Goal: Use online tool/utility: Utilize a website feature to perform a specific function

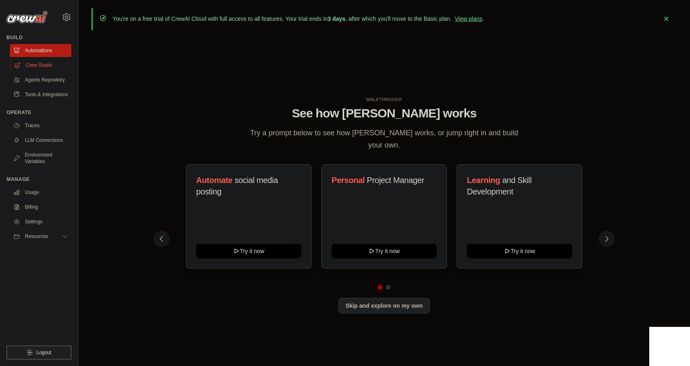
click at [40, 66] on link "Crew Studio" at bounding box center [42, 65] width 62 height 13
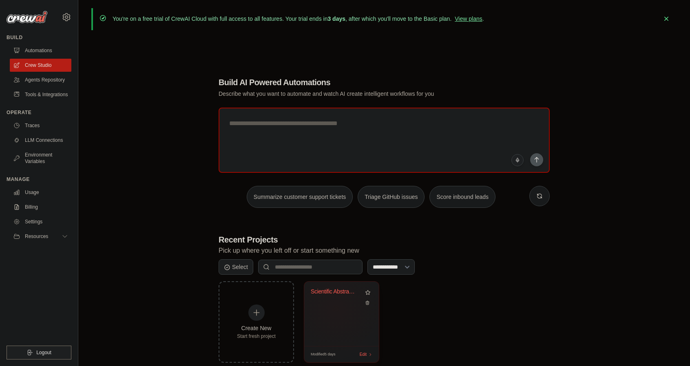
click at [337, 300] on div "Scientific Abstract Evaluator" at bounding box center [342, 297] width 62 height 19
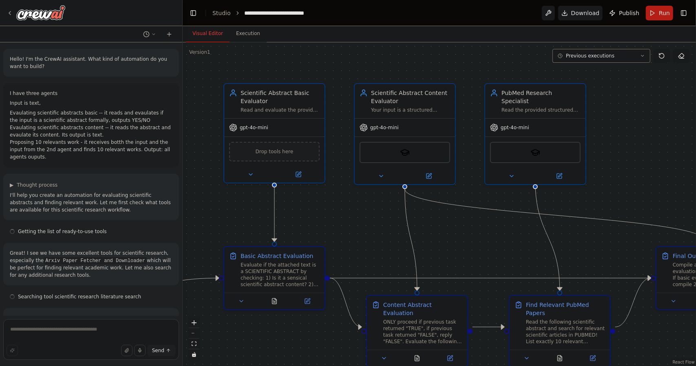
scroll to position [9319, 0]
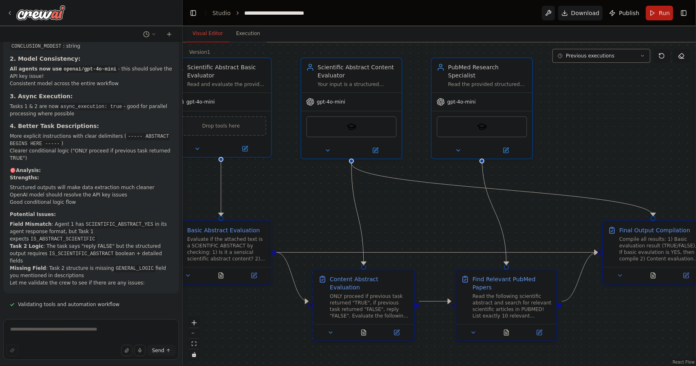
drag, startPoint x: 652, startPoint y: 187, endPoint x: 599, endPoint y: 161, distance: 59.2
click at [599, 161] on div ".deletable-edge-delete-btn { width: 20px; height: 20px; border: 0px solid #ffff…" at bounding box center [439, 204] width 513 height 324
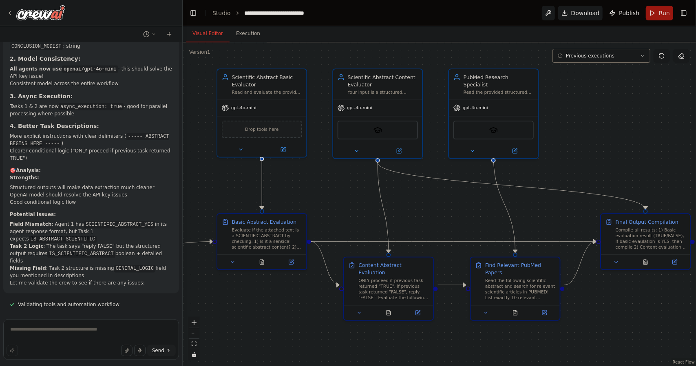
click at [657, 13] on button "Run" at bounding box center [659, 13] width 27 height 15
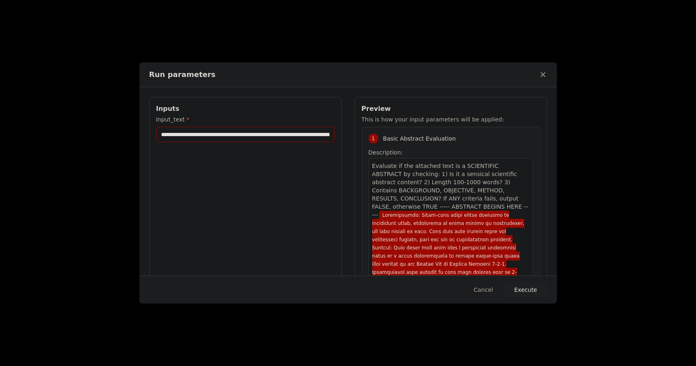
click at [172, 135] on input "input_text *" at bounding box center [245, 134] width 179 height 15
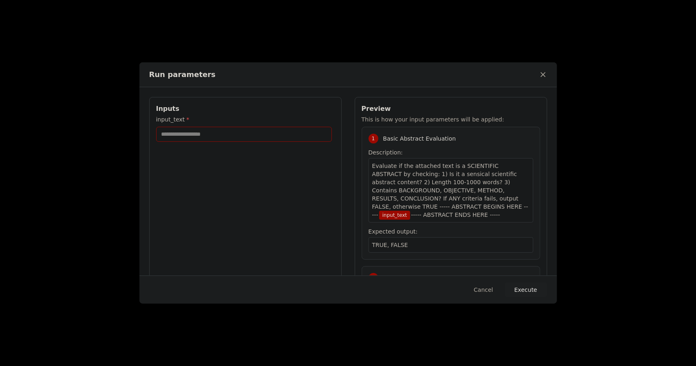
paste input "**********"
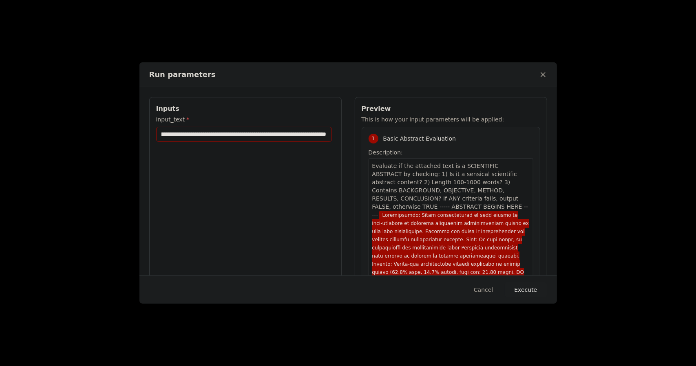
type input "**********"
click at [531, 287] on button "Execute" at bounding box center [526, 289] width 42 height 15
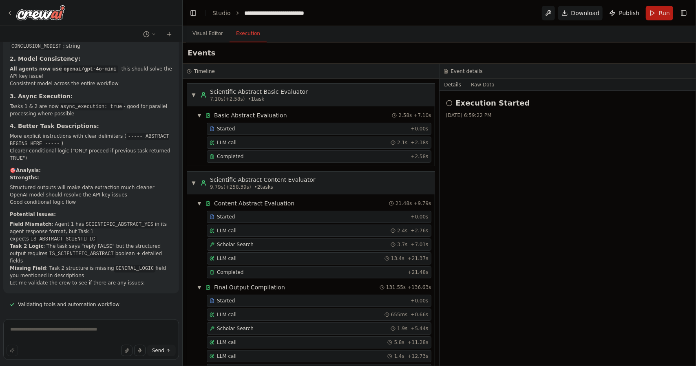
scroll to position [9385, 0]
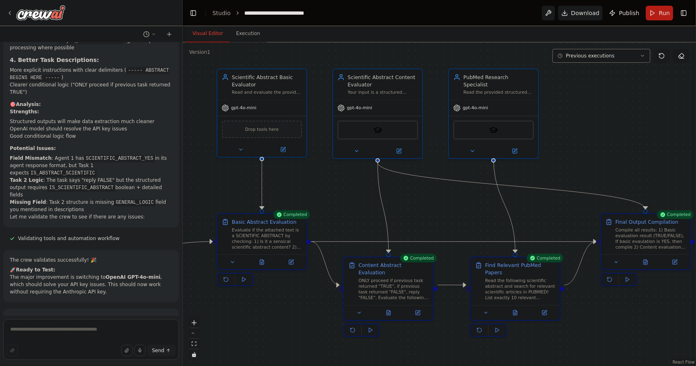
click at [206, 34] on button "Visual Editor" at bounding box center [208, 33] width 44 height 17
click at [180, 307] on div at bounding box center [180, 183] width 3 height 366
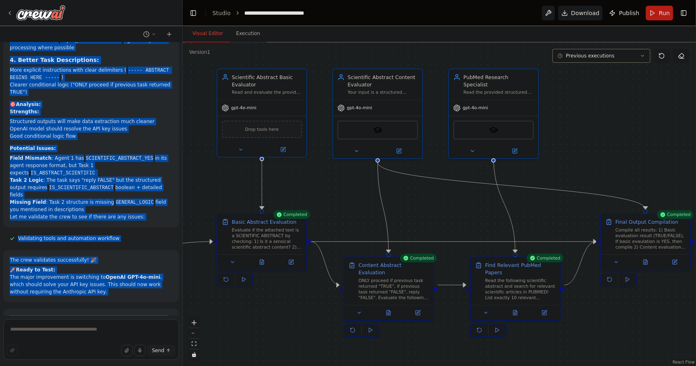
drag, startPoint x: 11, startPoint y: 57, endPoint x: 103, endPoint y: 279, distance: 240.8
click at [103, 279] on div "Hello! I'm the CrewAI assistant. What kind of automation do you want to build? …" at bounding box center [91, 178] width 182 height 273
copy div "Hello! I'm the CrewAI assistant. What kind of automation do you want to build? …"
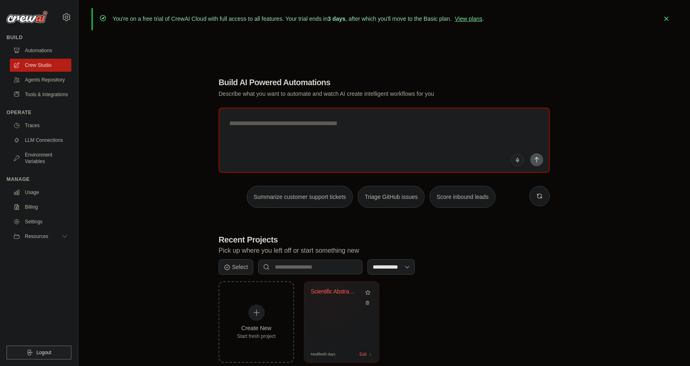
click at [328, 288] on div "Scientific Abstract Evaluator" at bounding box center [335, 291] width 49 height 7
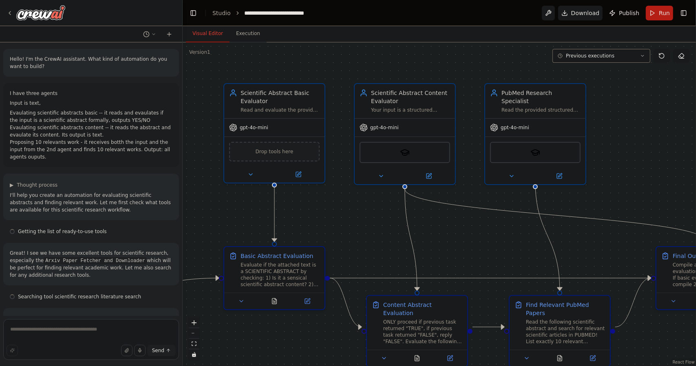
scroll to position [9319, 0]
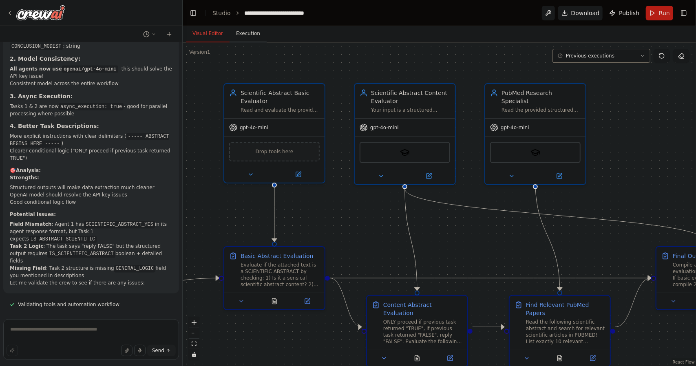
click at [242, 40] on button "Execution" at bounding box center [247, 33] width 37 height 17
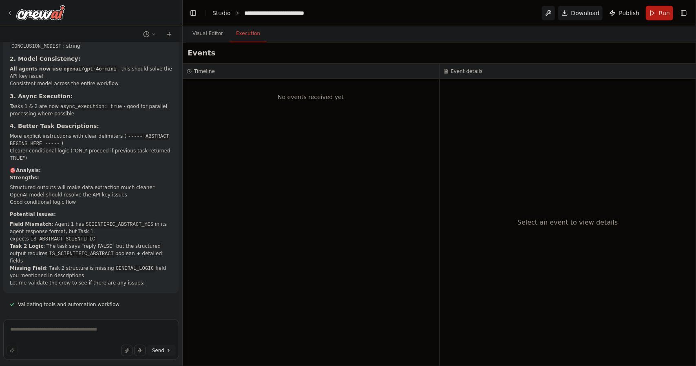
click at [223, 16] on link "Studio" at bounding box center [221, 13] width 18 height 7
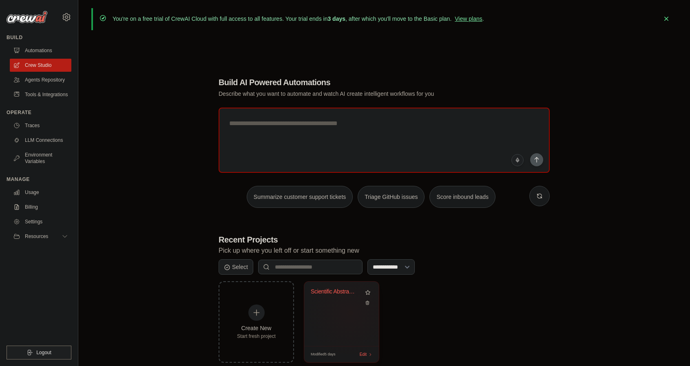
click at [350, 313] on div "Scientific Abstract Evaluator" at bounding box center [341, 314] width 75 height 64
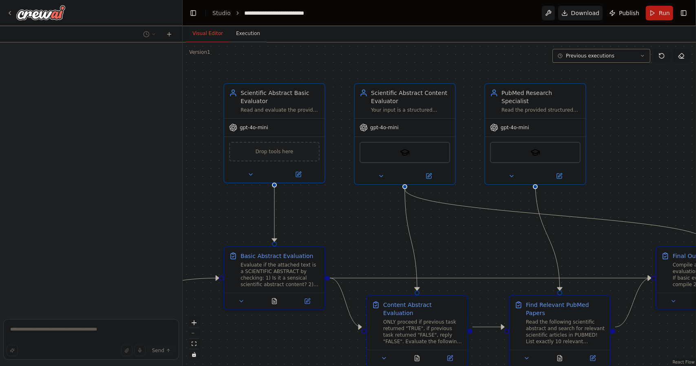
click at [249, 31] on button "Execution" at bounding box center [247, 33] width 37 height 17
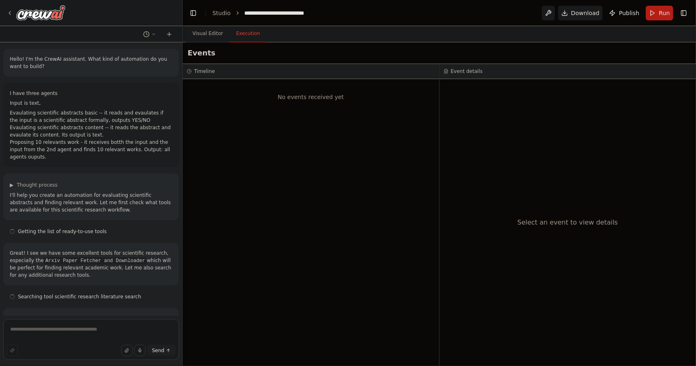
scroll to position [9319, 0]
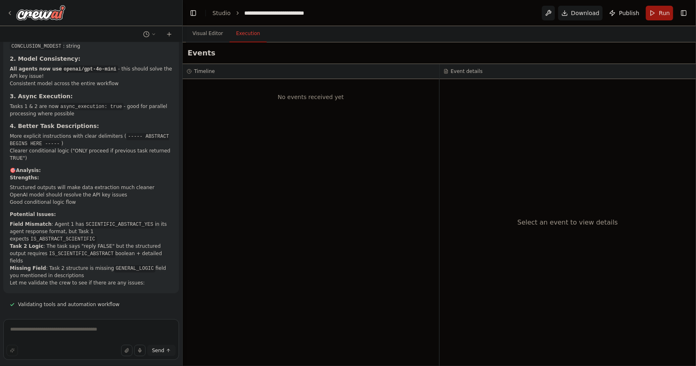
click at [660, 16] on span "Run" at bounding box center [664, 13] width 11 height 8
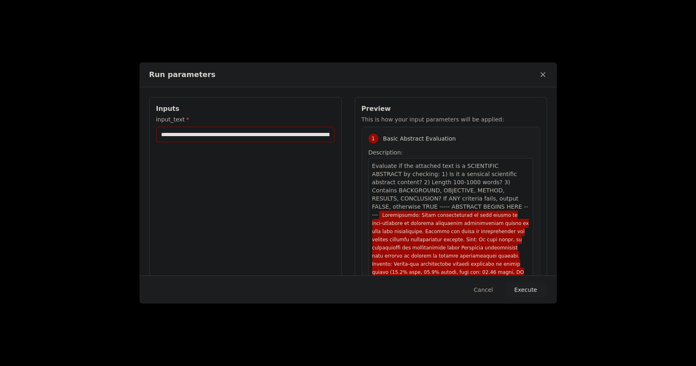
click at [276, 132] on input "input_text *" at bounding box center [245, 134] width 179 height 15
click at [525, 288] on button "Execute" at bounding box center [526, 289] width 42 height 15
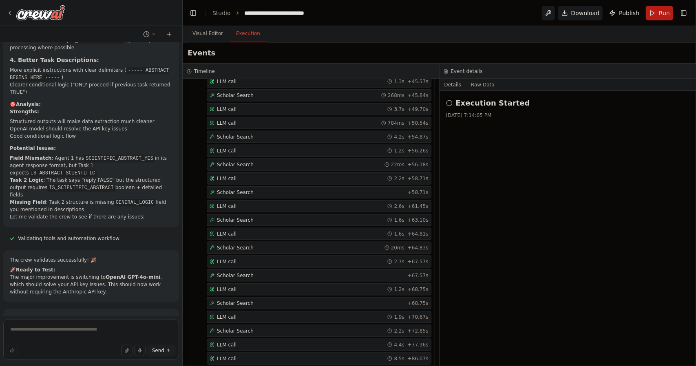
scroll to position [716, 0]
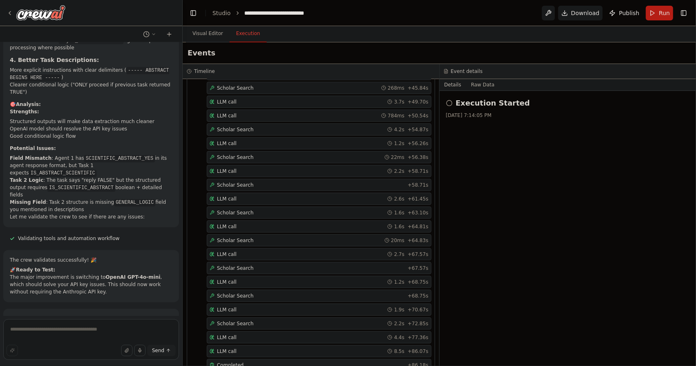
click at [241, 362] on div "Completed" at bounding box center [306, 365] width 195 height 7
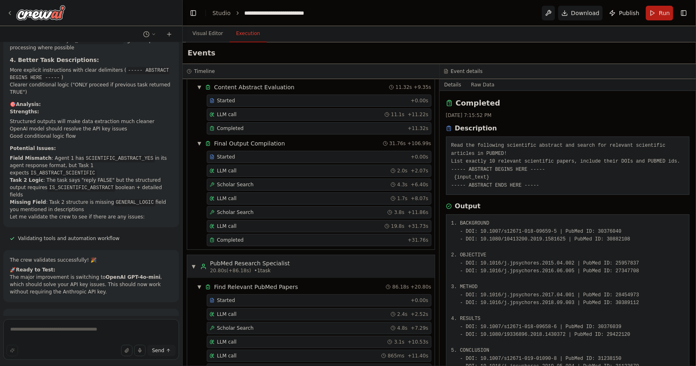
scroll to position [116, 0]
click at [242, 237] on div "Completed" at bounding box center [306, 240] width 195 height 7
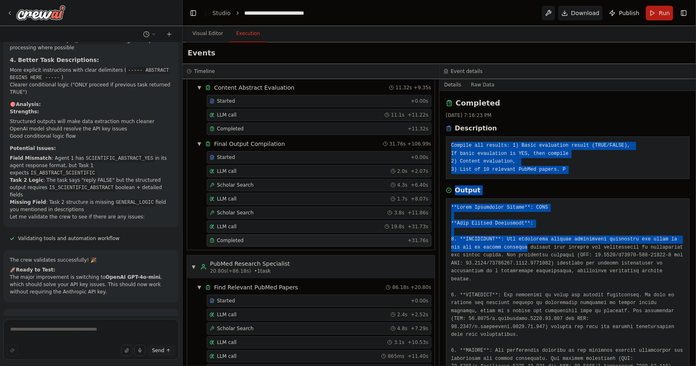
drag, startPoint x: 451, startPoint y: 141, endPoint x: 511, endPoint y: 250, distance: 124.4
click at [511, 250] on div "Completed 10/6/2025, 7:16:23 PM Description Compile all results: 1) Basic evalu…" at bounding box center [567, 228] width 257 height 275
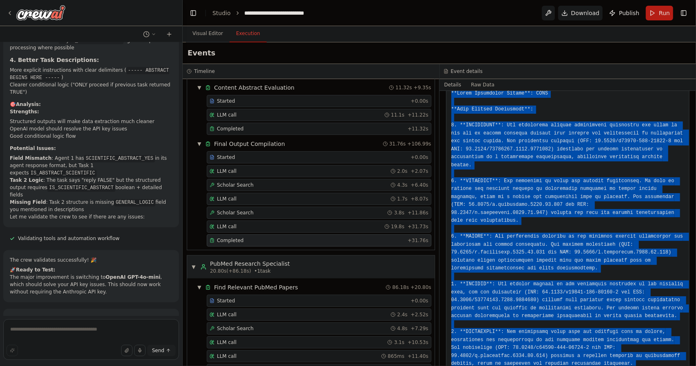
scroll to position [292, 0]
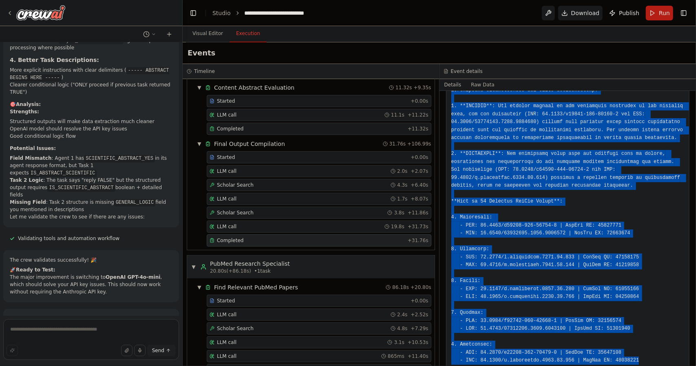
drag, startPoint x: 450, startPoint y: 144, endPoint x: 633, endPoint y: 342, distance: 269.9
click at [633, 342] on div "Completed 10/6/2025, 7:16:23 PM Description Compile all results: 1) Basic evalu…" at bounding box center [567, 228] width 257 height 275
copy div "Compile all results: 1) Basic evaluation result (TRUE/FALSE), If basic evaulati…"
click at [218, 13] on link "Studio" at bounding box center [221, 13] width 18 height 7
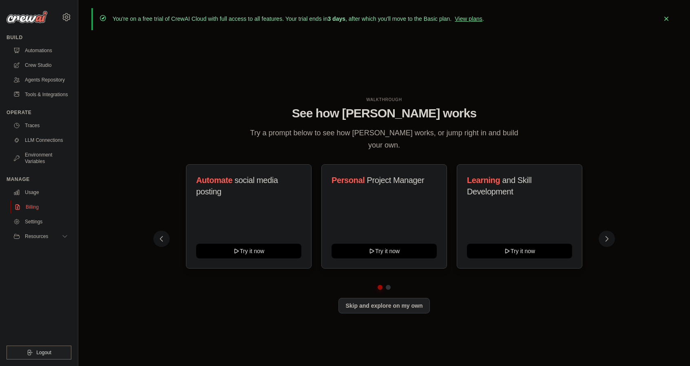
click at [40, 207] on link "Billing" at bounding box center [42, 207] width 62 height 13
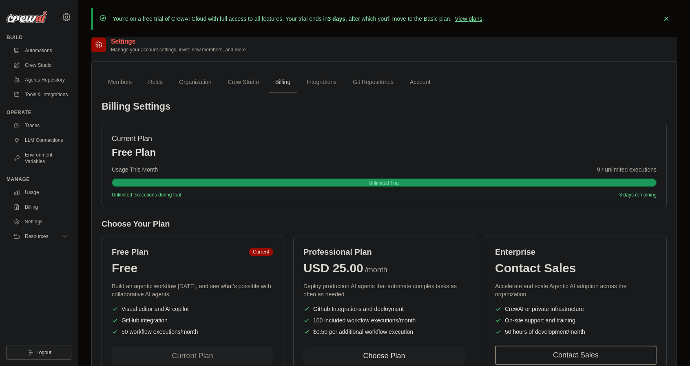
scroll to position [60, 0]
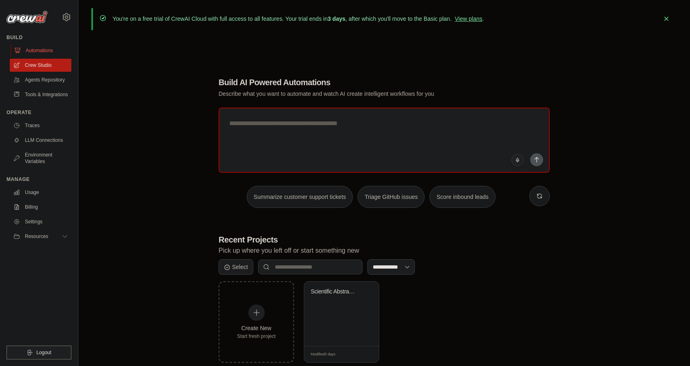
click at [42, 52] on link "Automations" at bounding box center [42, 50] width 62 height 13
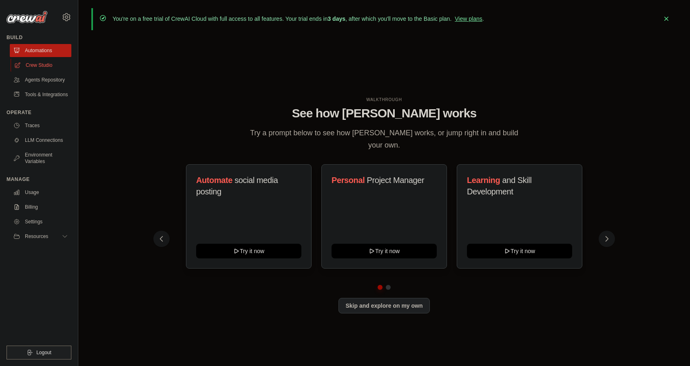
click at [47, 65] on link "Crew Studio" at bounding box center [42, 65] width 62 height 13
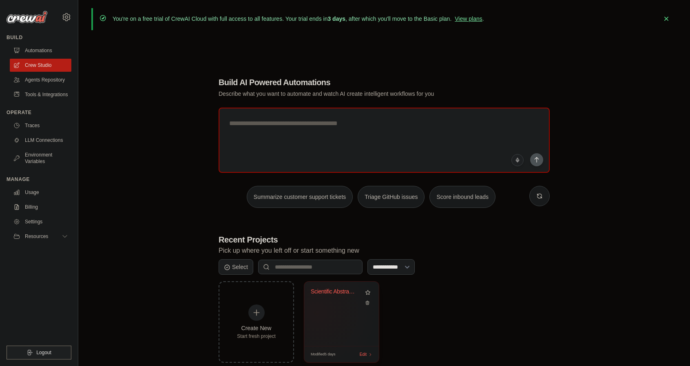
click at [339, 306] on div "Scientific Abstract Evaluator" at bounding box center [341, 314] width 75 height 64
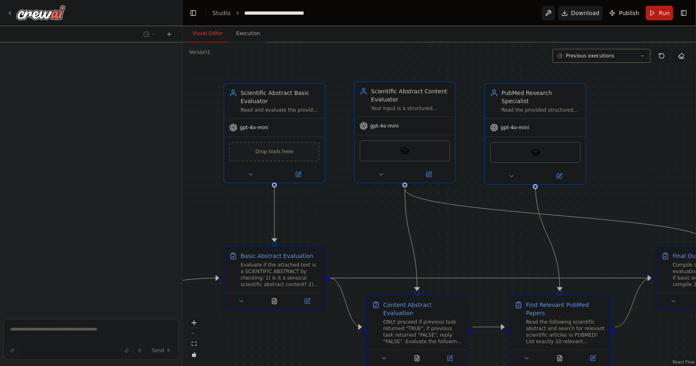
click at [384, 130] on div "gpt-4o-mini" at bounding box center [405, 126] width 100 height 18
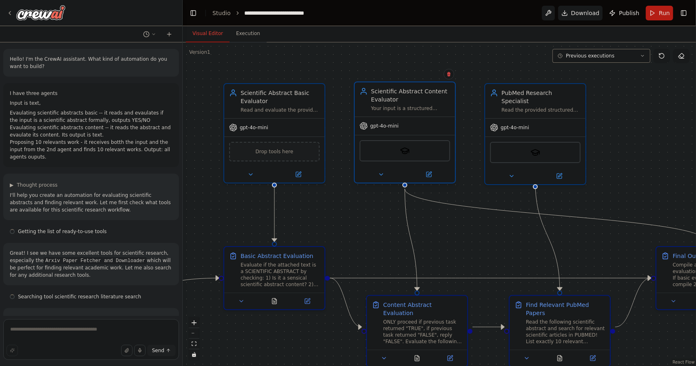
scroll to position [9319, 0]
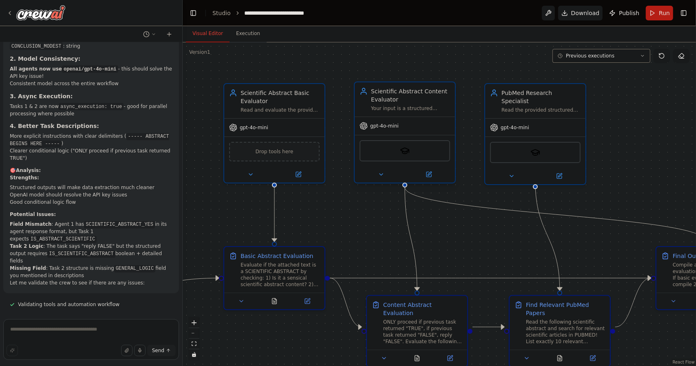
click at [384, 130] on div "gpt-4o-mini" at bounding box center [405, 126] width 100 height 18
click at [430, 175] on icon at bounding box center [428, 174] width 5 height 5
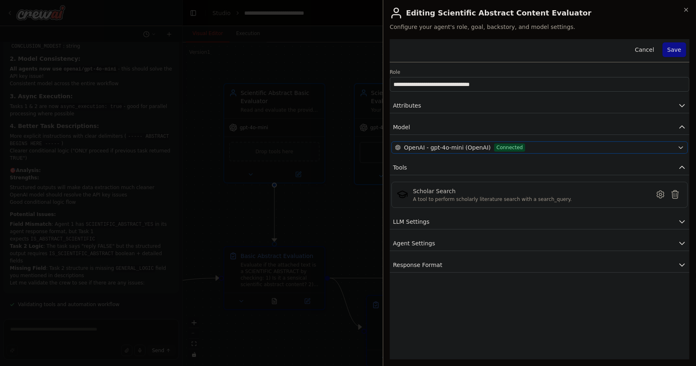
click at [457, 147] on span "OpenAI - gpt-4o-mini (OpenAI)" at bounding box center [447, 147] width 87 height 8
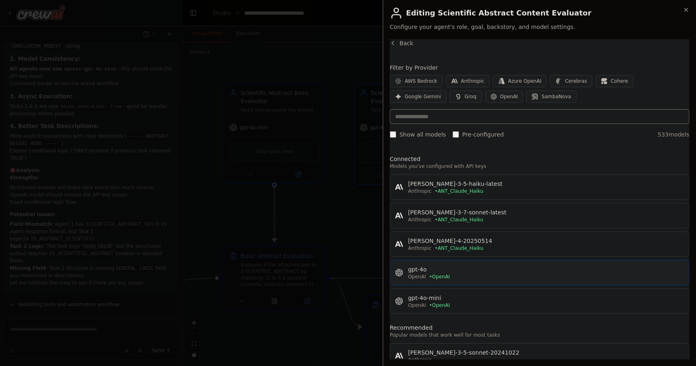
click at [484, 267] on div "gpt-4o" at bounding box center [546, 269] width 276 height 8
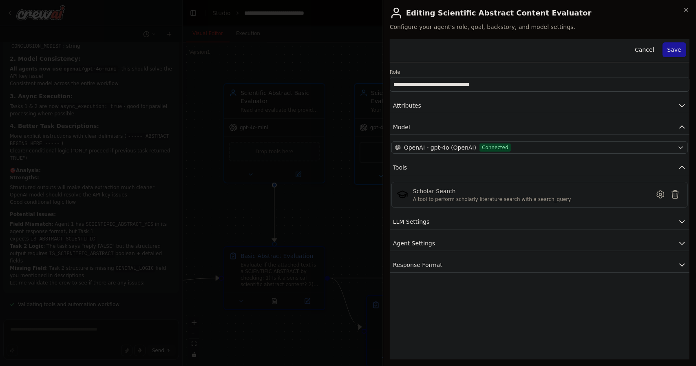
click at [671, 46] on button "Save" at bounding box center [674, 49] width 24 height 15
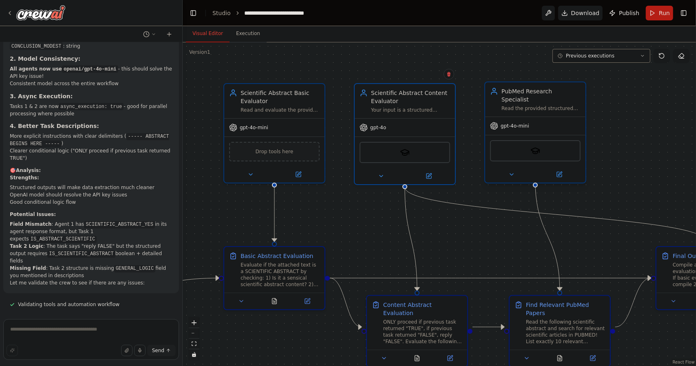
click at [511, 123] on span "gpt-4o-mini" at bounding box center [514, 126] width 29 height 7
click at [562, 171] on icon at bounding box center [559, 174] width 7 height 7
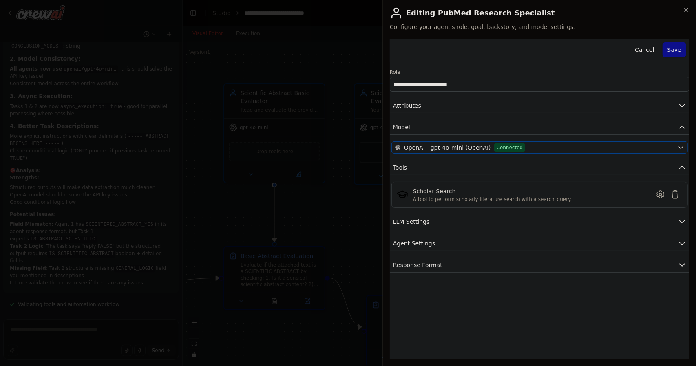
click at [479, 146] on span "OpenAI - gpt-4o-mini (OpenAI)" at bounding box center [447, 147] width 87 height 8
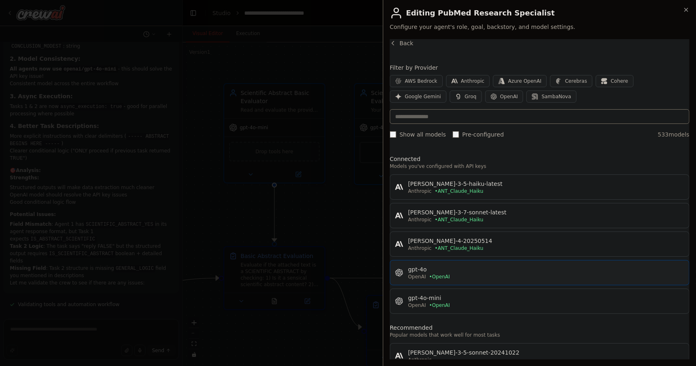
click at [454, 271] on div "gpt-4o" at bounding box center [546, 269] width 276 height 8
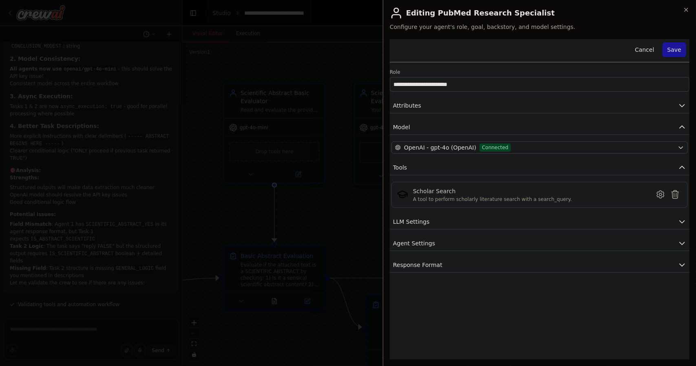
click at [679, 48] on button "Save" at bounding box center [674, 49] width 24 height 15
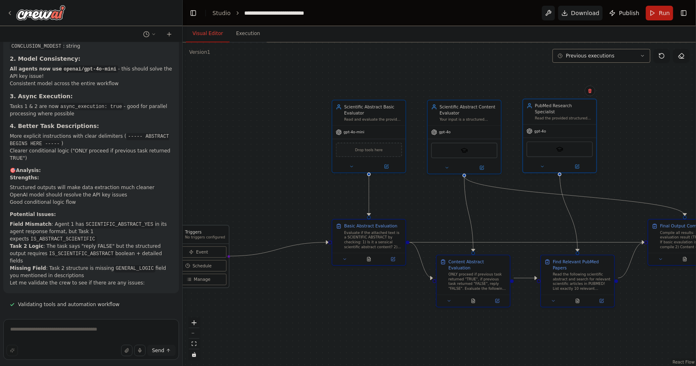
drag, startPoint x: 630, startPoint y: 159, endPoint x: 595, endPoint y: 130, distance: 46.0
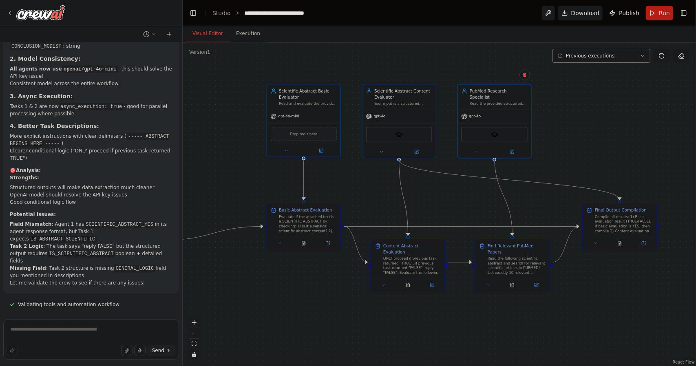
drag, startPoint x: 595, startPoint y: 130, endPoint x: 578, endPoint y: 127, distance: 17.0
click at [578, 127] on div ".deletable-edge-delete-btn { width: 20px; height: 20px; border: 0px solid #ffff…" at bounding box center [439, 204] width 513 height 324
click at [656, 18] on button "Run" at bounding box center [659, 13] width 27 height 15
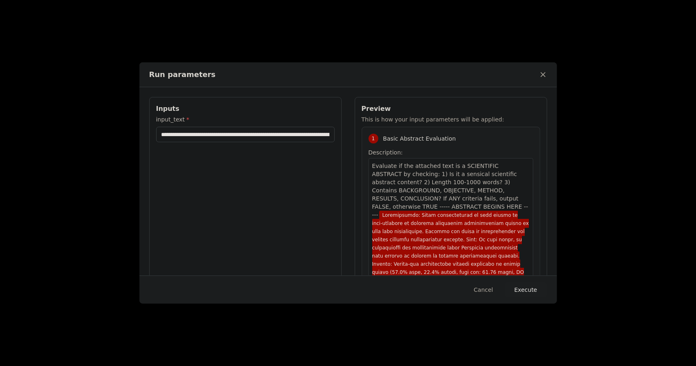
click at [520, 287] on button "Execute" at bounding box center [526, 289] width 42 height 15
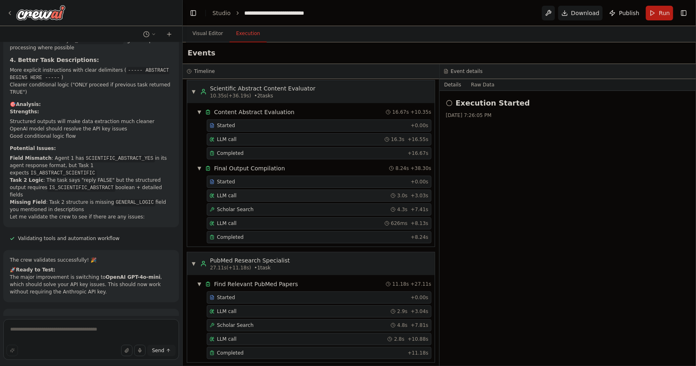
scroll to position [91, 0]
click at [251, 234] on div "Completed" at bounding box center [308, 237] width 198 height 7
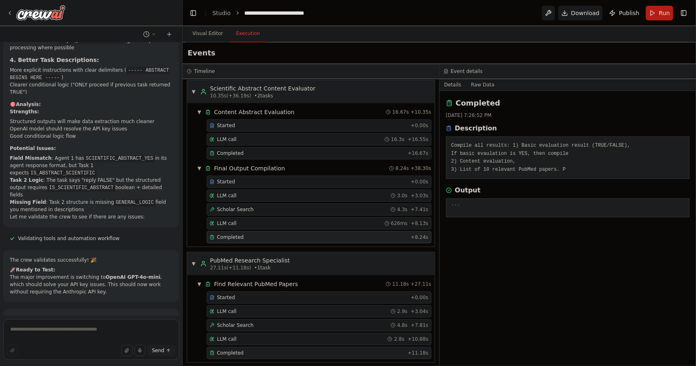
click at [242, 350] on div "Completed" at bounding box center [306, 353] width 195 height 7
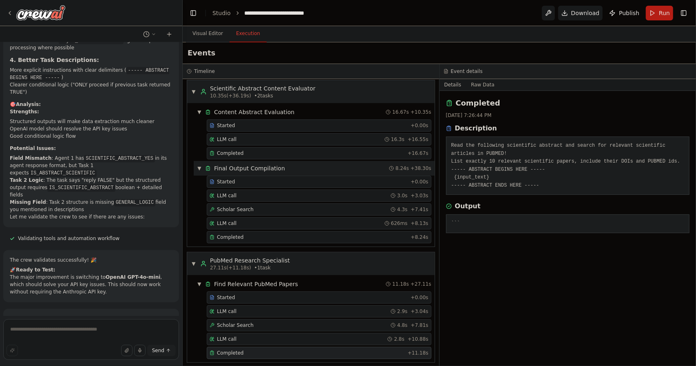
scroll to position [0, 0]
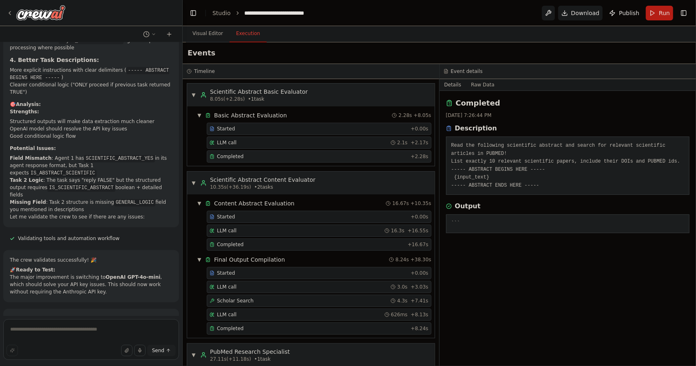
click at [247, 153] on div "Completed" at bounding box center [308, 156] width 198 height 7
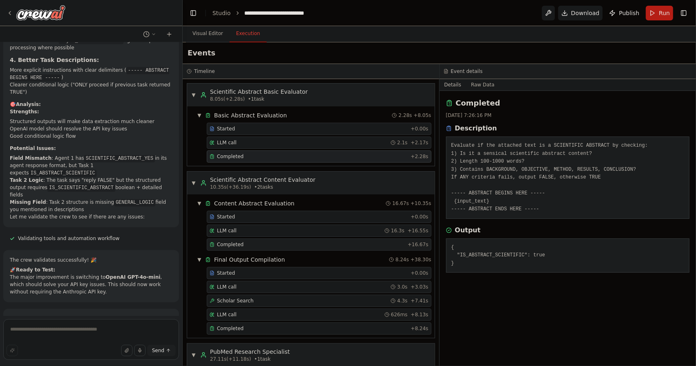
click at [240, 242] on span "Completed" at bounding box center [230, 244] width 26 height 7
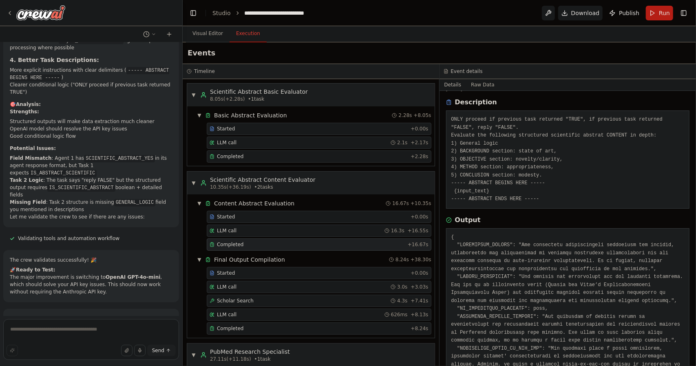
scroll to position [62, 0]
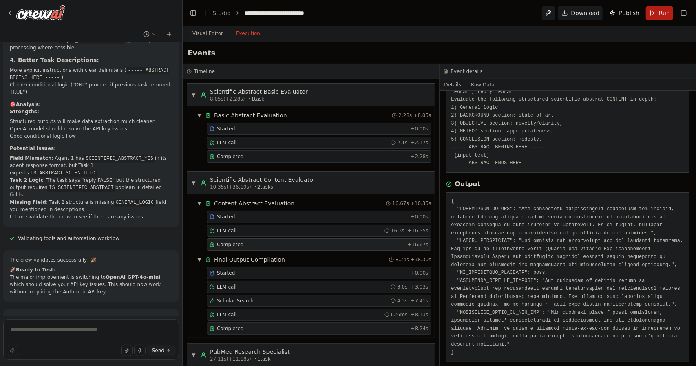
click at [242, 325] on div "Completed" at bounding box center [308, 328] width 198 height 7
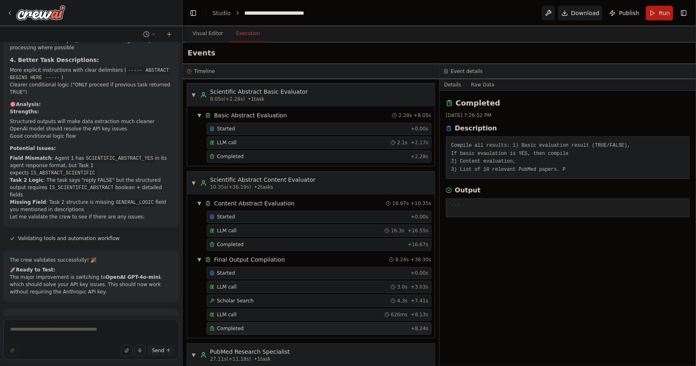
click at [464, 204] on pre "```" at bounding box center [567, 208] width 233 height 8
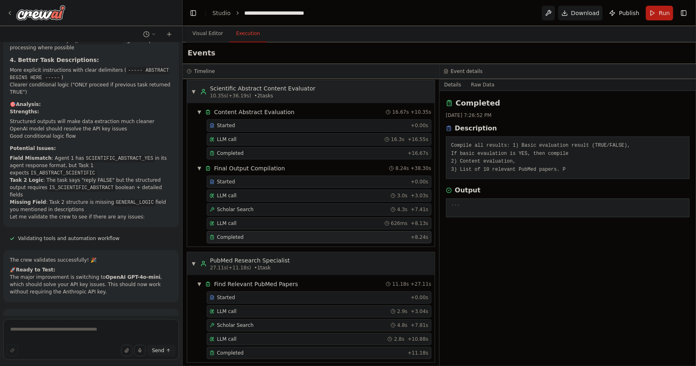
scroll to position [91, 0]
click at [215, 36] on button "Visual Editor" at bounding box center [208, 33] width 44 height 17
click at [246, 38] on button "Execution" at bounding box center [247, 33] width 37 height 17
click at [245, 139] on div "LLM call 16.3s + 16.55s" at bounding box center [318, 139] width 219 height 7
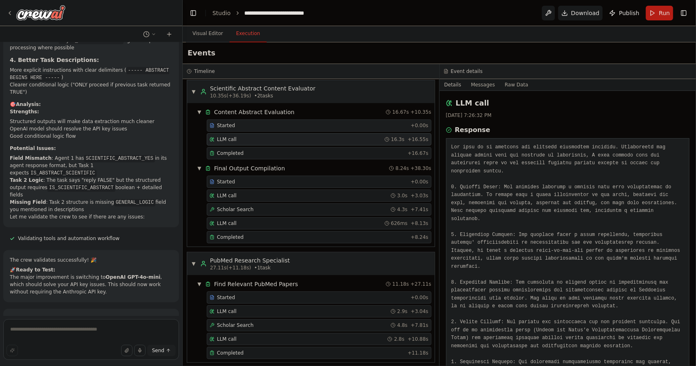
scroll to position [0, 0]
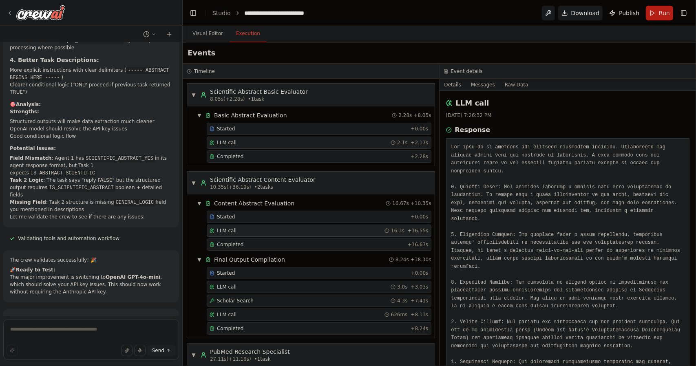
click at [238, 141] on div "LLM call 2.1s + 2.17s" at bounding box center [318, 142] width 219 height 7
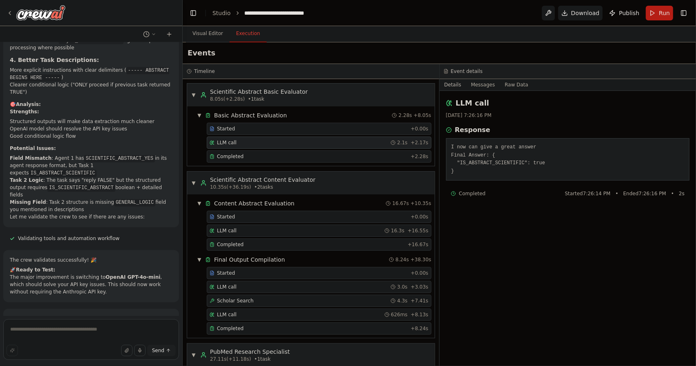
click at [243, 140] on div "LLM call 2.1s + 2.17s" at bounding box center [318, 142] width 219 height 7
click at [245, 128] on div "Started" at bounding box center [308, 129] width 198 height 7
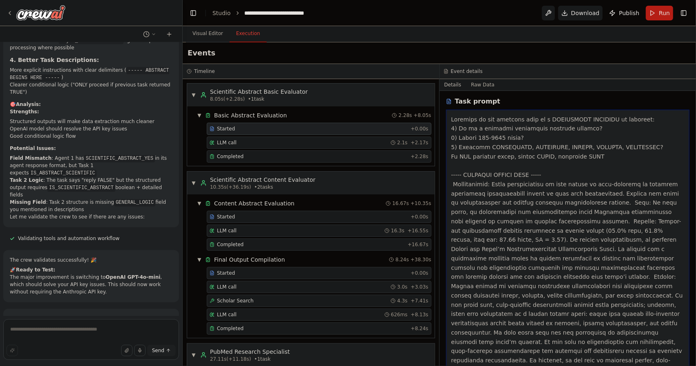
scroll to position [201, 0]
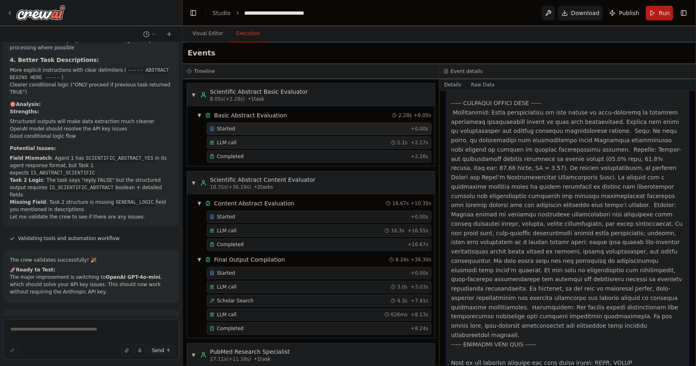
click at [229, 145] on span "LLM call" at bounding box center [227, 142] width 20 height 7
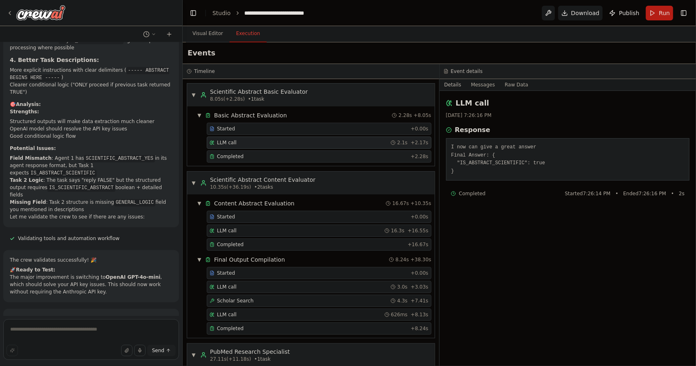
click at [237, 155] on span "Completed" at bounding box center [230, 156] width 26 height 7
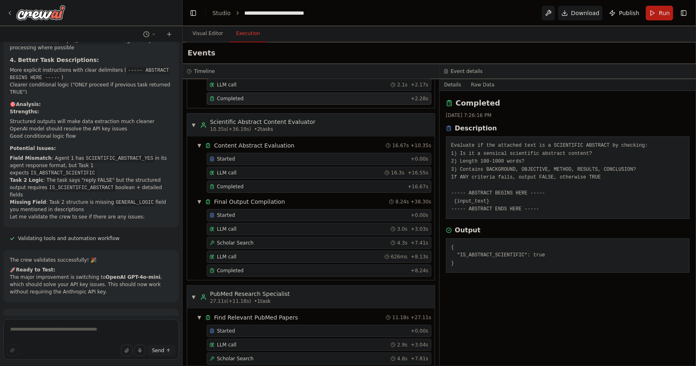
scroll to position [61, 0]
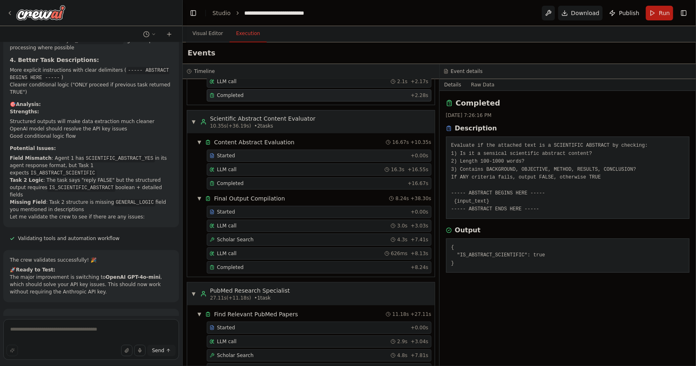
click at [230, 153] on span "Started" at bounding box center [226, 155] width 18 height 7
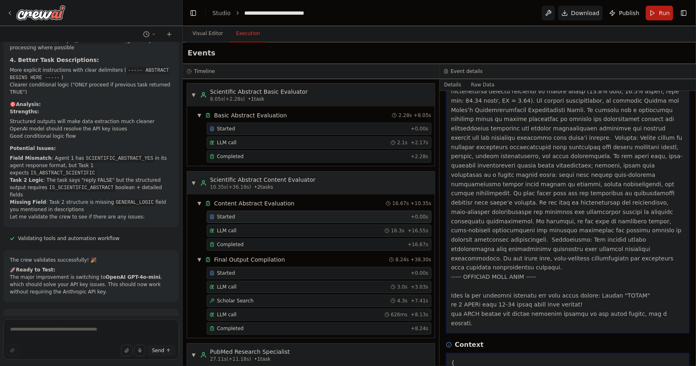
scroll to position [85, 0]
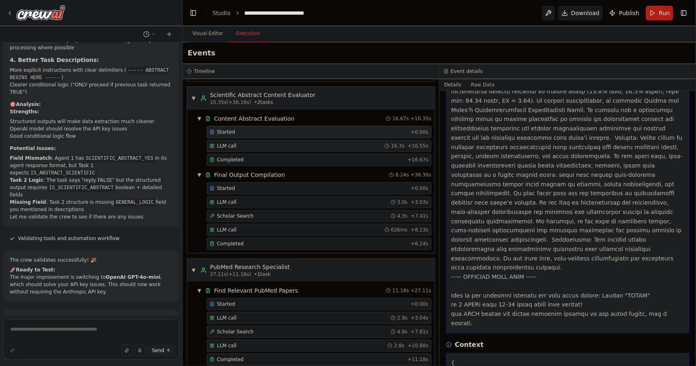
click at [245, 143] on div "LLM call 16.3s + 16.55s" at bounding box center [318, 146] width 219 height 7
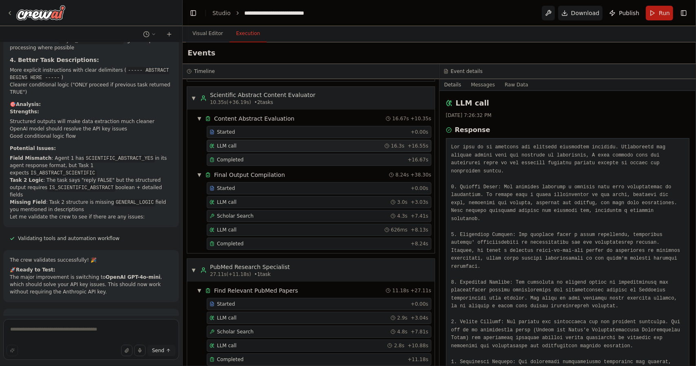
click at [245, 156] on div "Completed" at bounding box center [306, 159] width 195 height 7
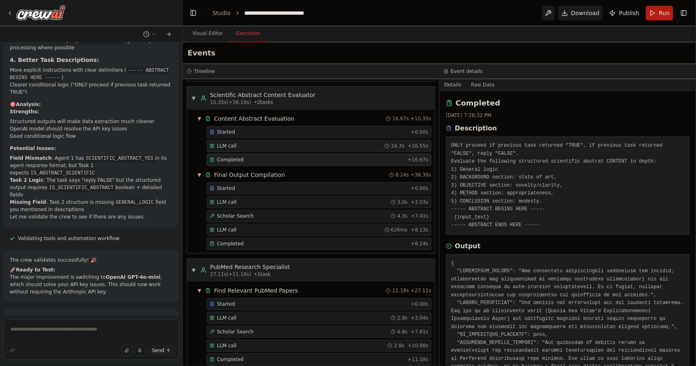
click at [243, 148] on div "LLM call 16.3s + 16.55s" at bounding box center [319, 146] width 225 height 12
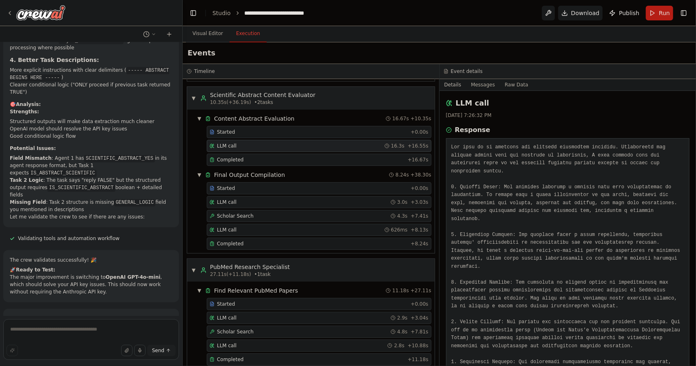
click at [243, 148] on div "LLM call 16.3s + 16.55s" at bounding box center [319, 146] width 225 height 12
click at [243, 157] on div "Completed" at bounding box center [306, 159] width 195 height 7
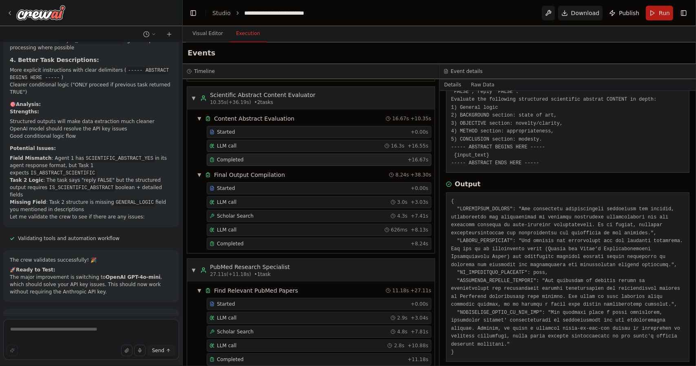
scroll to position [0, 0]
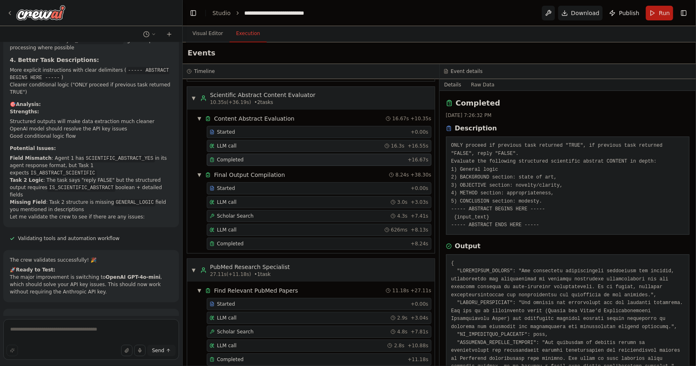
click at [230, 143] on span "LLM call" at bounding box center [227, 146] width 20 height 7
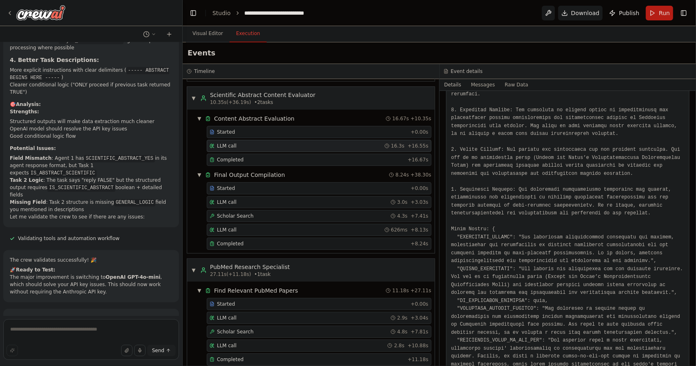
scroll to position [194, 0]
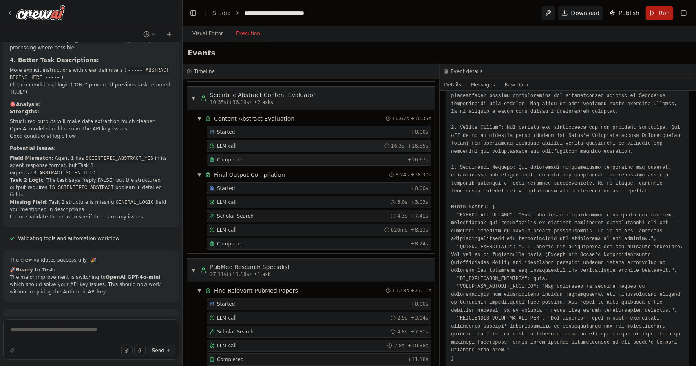
click at [243, 158] on div "Completed" at bounding box center [306, 159] width 195 height 7
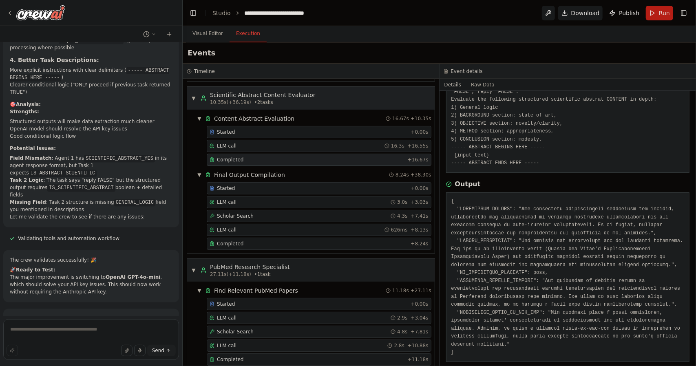
scroll to position [0, 0]
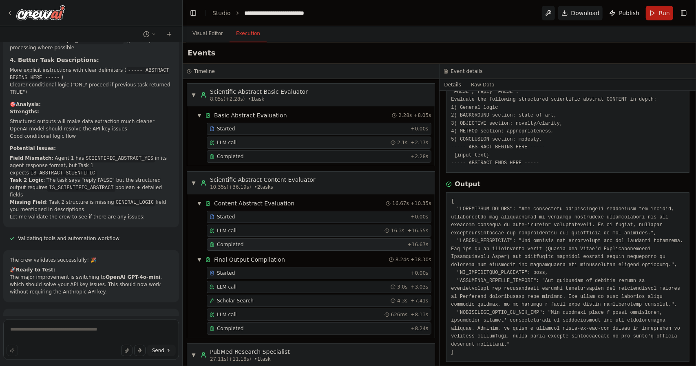
click at [248, 137] on div "LLM call 2.1s + 2.17s" at bounding box center [319, 143] width 225 height 12
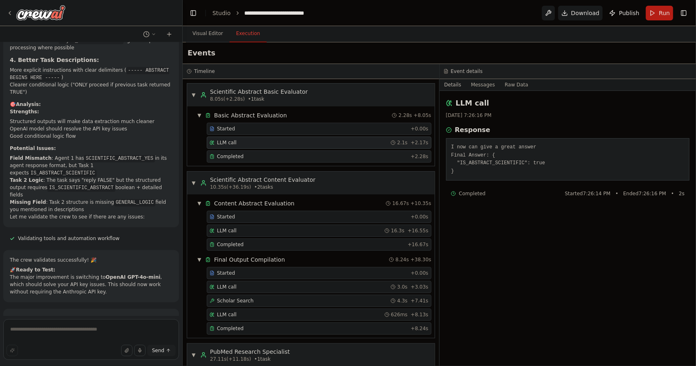
click at [251, 154] on div "Completed" at bounding box center [308, 156] width 198 height 7
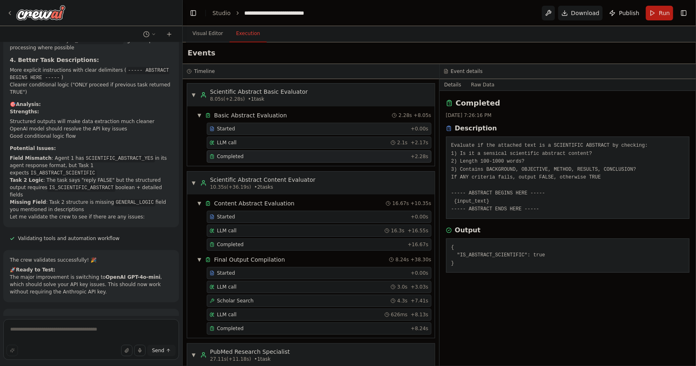
click at [239, 126] on div "Started" at bounding box center [308, 129] width 198 height 7
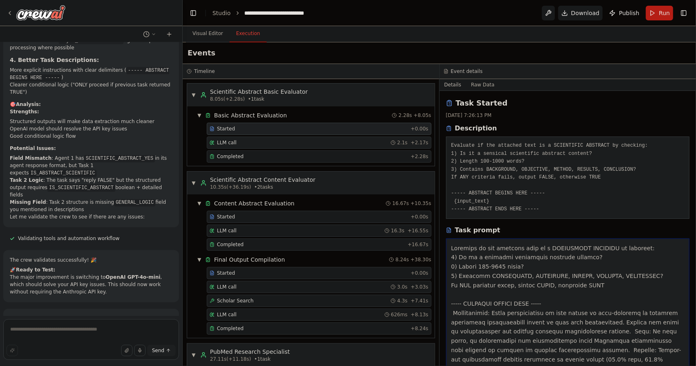
click at [247, 140] on div "LLM call 2.1s + 2.17s" at bounding box center [318, 142] width 219 height 7
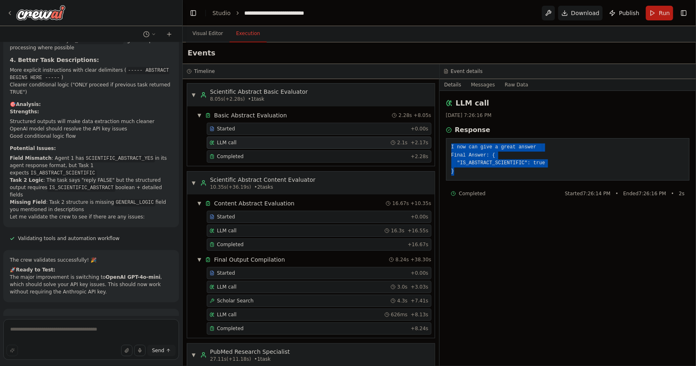
drag, startPoint x: 460, startPoint y: 171, endPoint x: 446, endPoint y: 146, distance: 28.7
click at [446, 146] on div "I now can give a great answer Final Answer: { "IS_ABSTRACT_SCIENTIFIC": true }" at bounding box center [568, 159] width 244 height 42
copy pre "I now can give a great answer Final Answer: { "IS_ABSTRACT_SCIENTIFIC": true }"
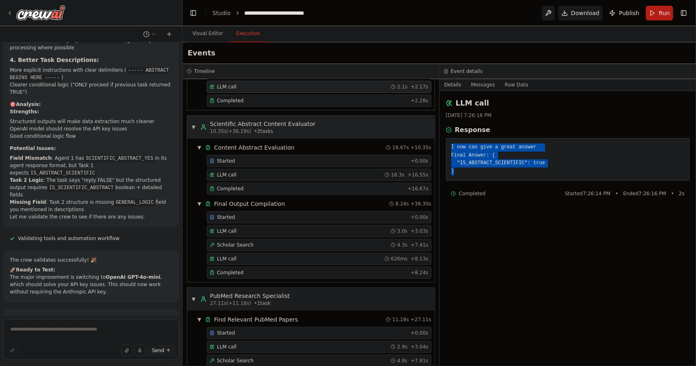
scroll to position [57, 0]
click at [237, 185] on span "Completed" at bounding box center [230, 188] width 26 height 7
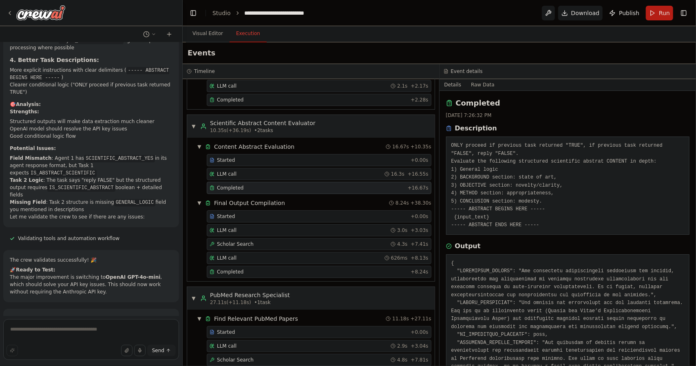
scroll to position [62, 0]
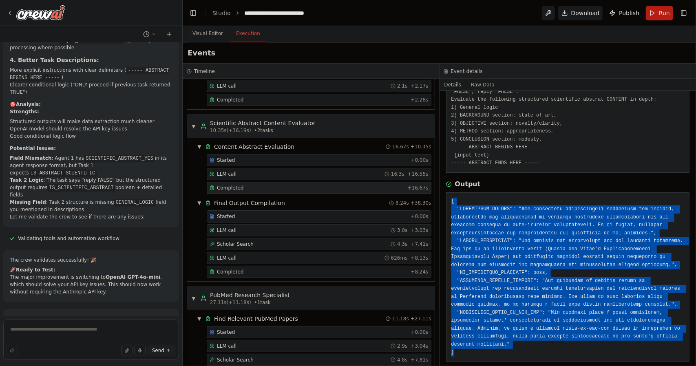
drag, startPoint x: 450, startPoint y: 198, endPoint x: 507, endPoint y: 345, distance: 157.0
click at [507, 345] on div at bounding box center [568, 277] width 244 height 170
copy pre "{ "LOREMIPSUM_DOLORS": "Ame consectetu adipiscingeli seddoeiusm tem incidid, ut…"
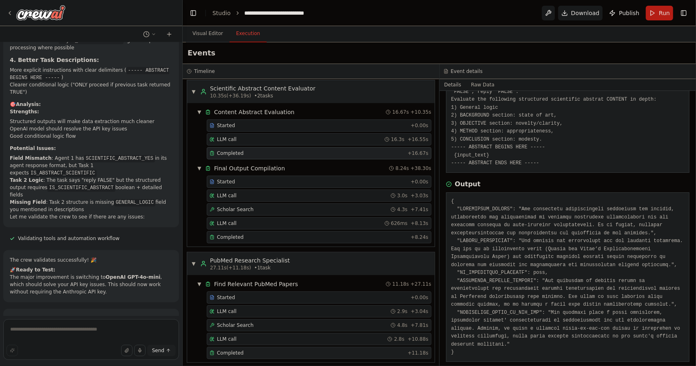
click at [227, 350] on span "Completed" at bounding box center [230, 353] width 26 height 7
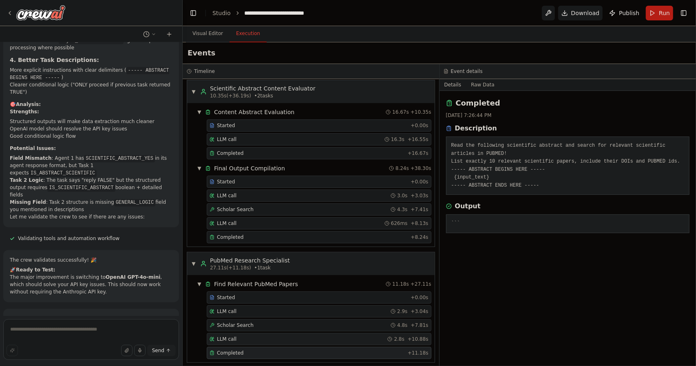
click at [242, 336] on div "LLM call 2.8s + 10.88s" at bounding box center [318, 339] width 219 height 7
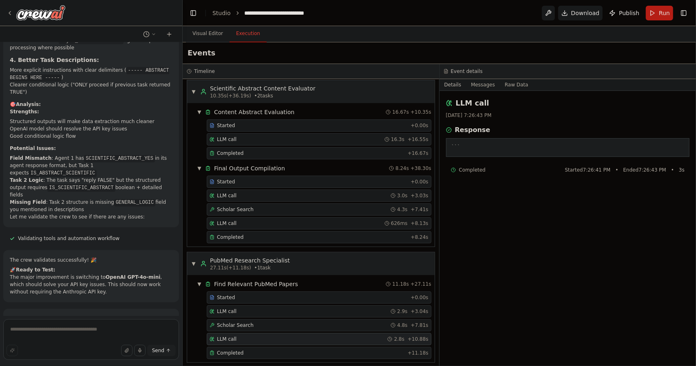
click at [251, 327] on div "Started + 0.00s LLM call 2.9s + 3.04s Scholar Search 4.8s + 7.81s LLM call 2.8s…" at bounding box center [314, 325] width 241 height 69
click at [257, 322] on div "Scholar Search 4.8s + 7.81s" at bounding box center [318, 325] width 219 height 7
click at [245, 308] on div "LLM call 2.9s + 3.04s" at bounding box center [318, 311] width 219 height 7
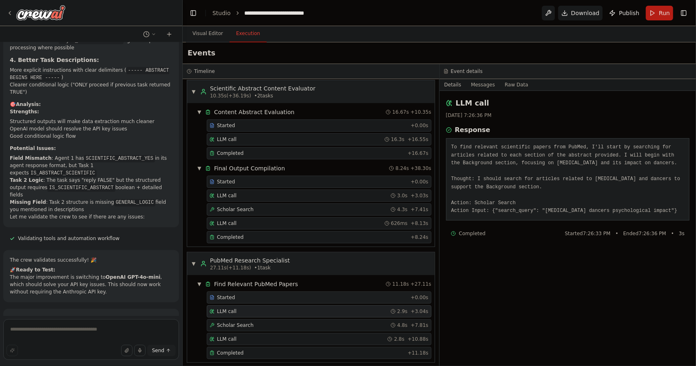
click at [236, 294] on div "Started" at bounding box center [308, 297] width 198 height 7
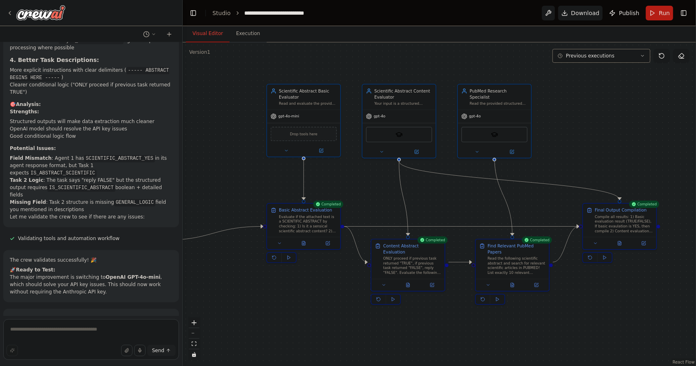
click at [218, 31] on button "Visual Editor" at bounding box center [208, 33] width 44 height 17
click at [498, 298] on polygon at bounding box center [497, 300] width 3 height 4
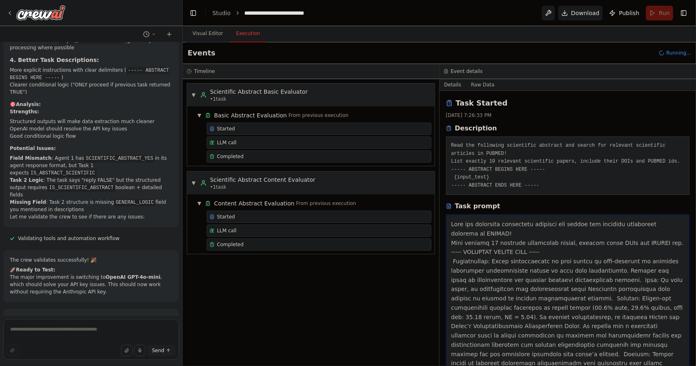
click at [246, 37] on button "Execution" at bounding box center [247, 33] width 37 height 17
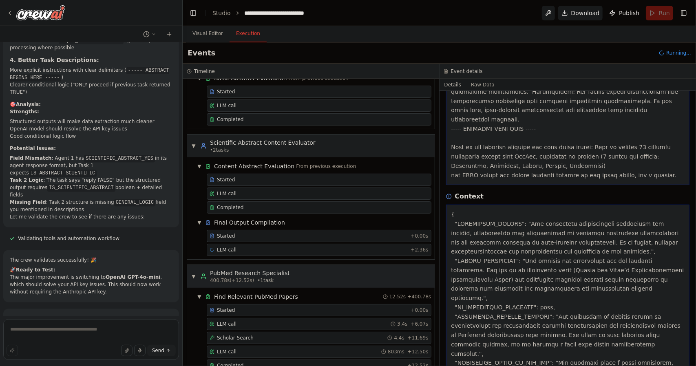
scroll to position [51, 0]
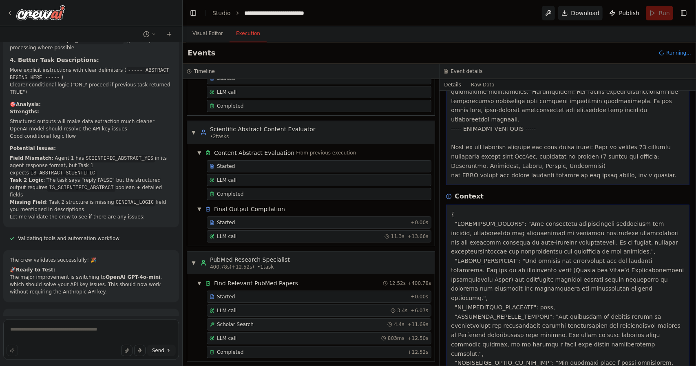
click at [250, 321] on div "Scholar Search 4.4s + 11.69s" at bounding box center [318, 324] width 219 height 7
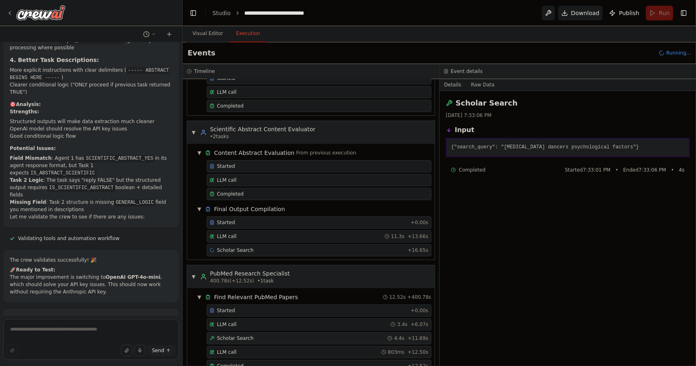
click at [251, 335] on div "Scholar Search 4.4s + 11.69s" at bounding box center [318, 338] width 219 height 7
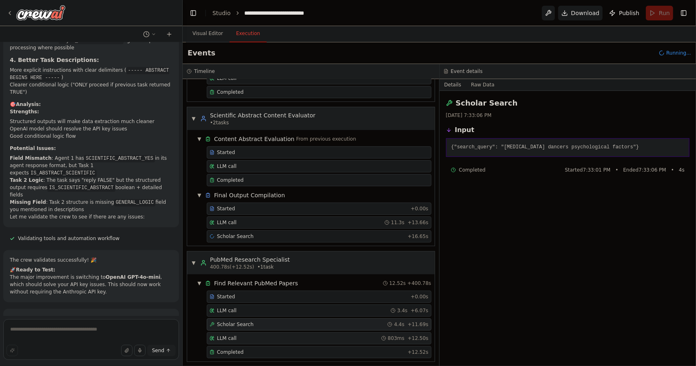
click at [245, 335] on div "LLM call 803ms + 12.50s" at bounding box center [318, 338] width 219 height 7
click at [243, 349] on div "Completed" at bounding box center [306, 352] width 195 height 7
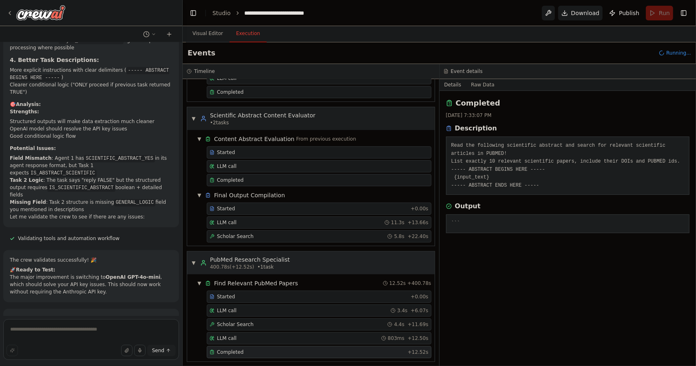
click at [285, 260] on div "▼ PubMed Research Specialist 400.78s (+12.52s) • 1 task" at bounding box center [310, 262] width 247 height 23
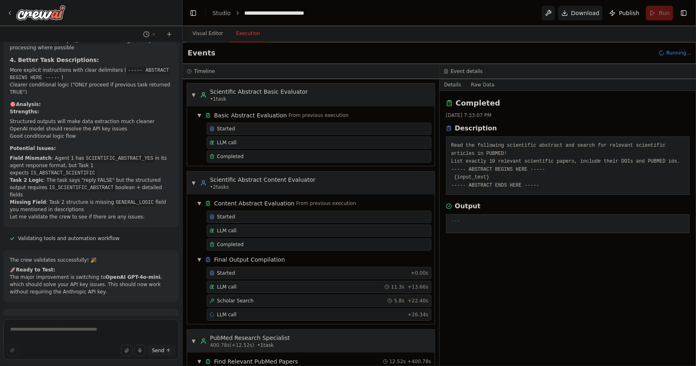
scroll to position [78, 0]
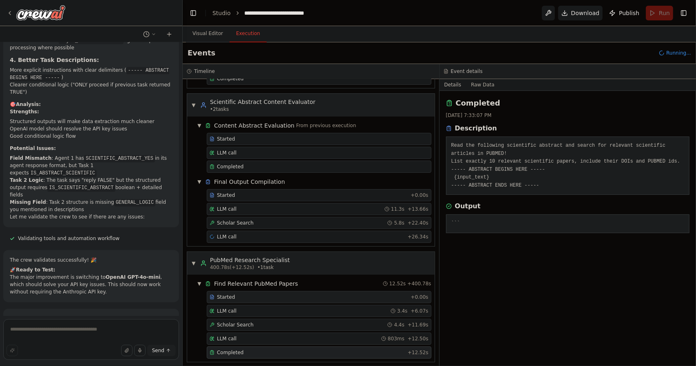
click at [244, 294] on div "Started" at bounding box center [308, 297] width 198 height 7
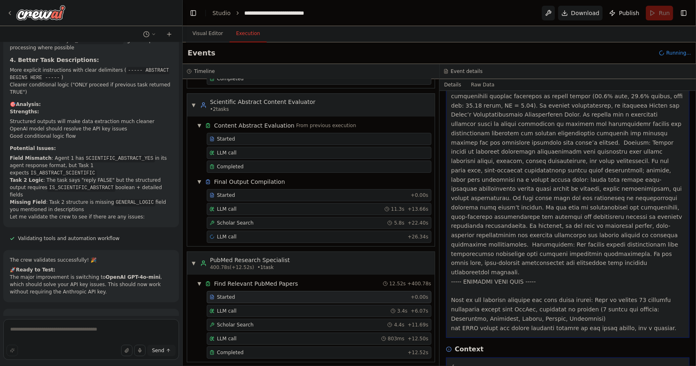
scroll to position [364, 0]
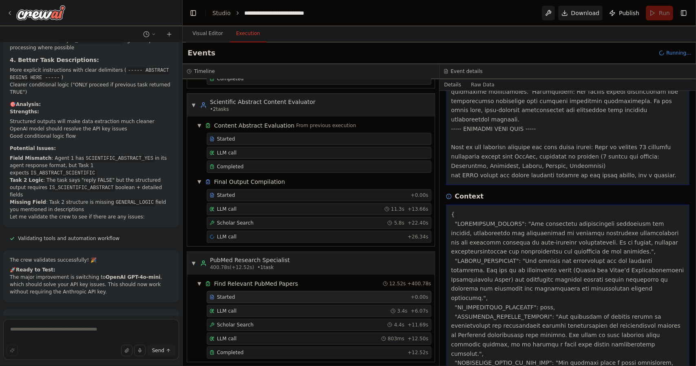
click at [241, 305] on div "LLM call 3.4s + 6.07s" at bounding box center [319, 311] width 225 height 12
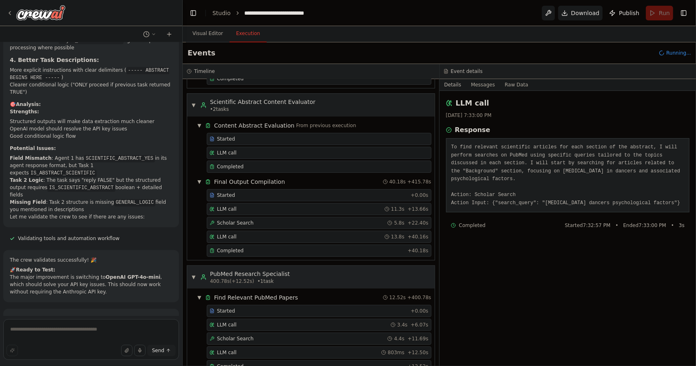
scroll to position [91, 0]
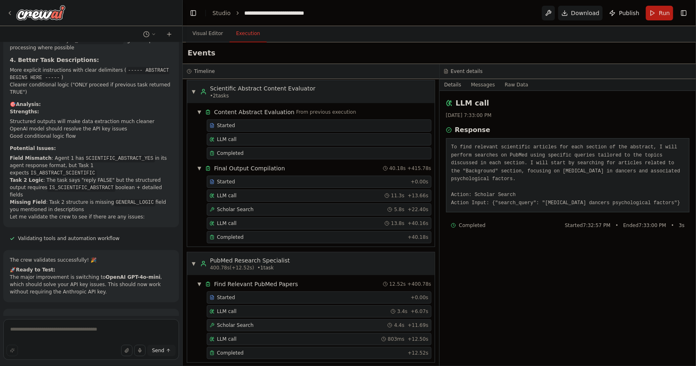
click at [275, 322] on div "Scholar Search 4.4s + 11.69s" at bounding box center [318, 325] width 219 height 7
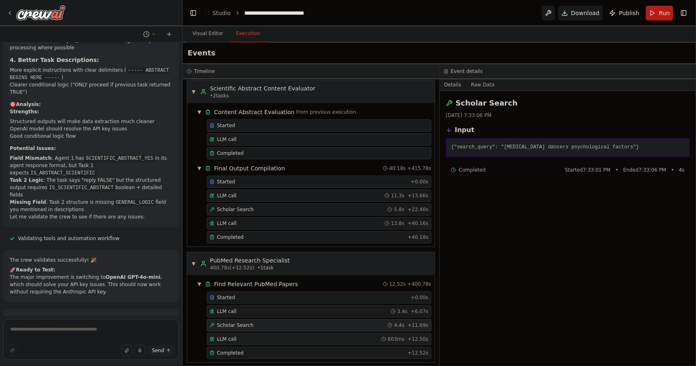
click at [275, 336] on div "LLM call 803ms + 12.50s" at bounding box center [318, 339] width 219 height 7
click at [458, 147] on pre "```" at bounding box center [567, 147] width 233 height 8
click at [452, 145] on pre "```" at bounding box center [567, 147] width 233 height 8
click at [559, 136] on div "Response ```" at bounding box center [568, 141] width 244 height 32
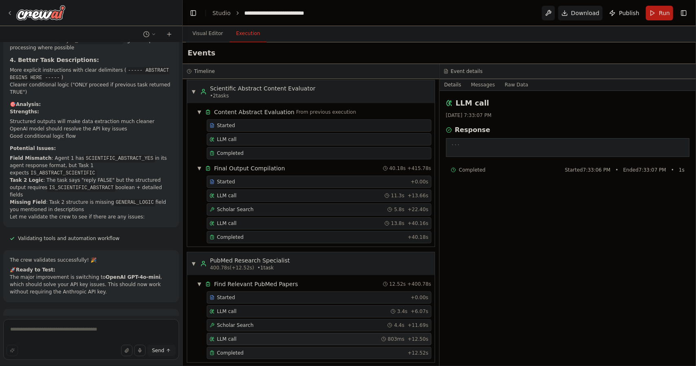
click at [278, 350] on div "Completed" at bounding box center [306, 353] width 195 height 7
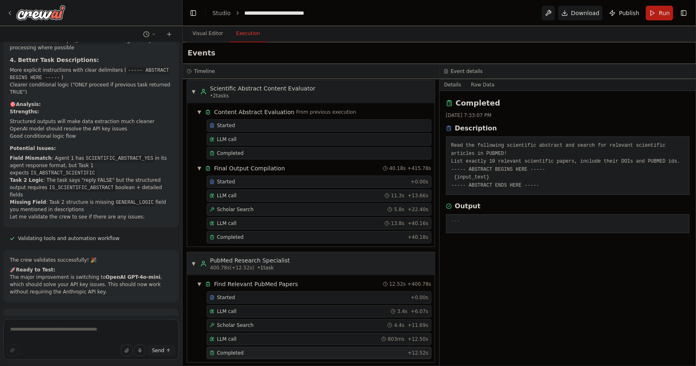
click at [194, 260] on span "▼" at bounding box center [193, 263] width 5 height 7
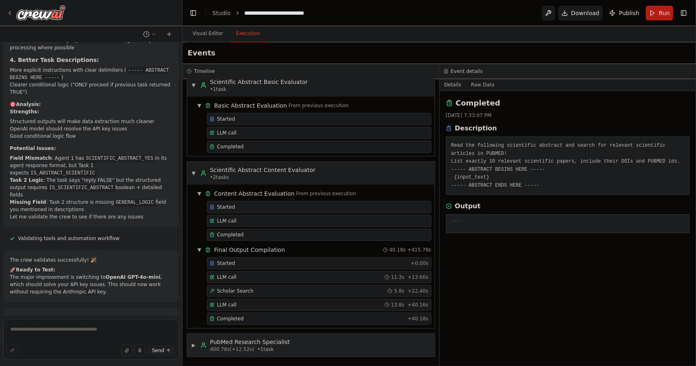
scroll to position [6, 0]
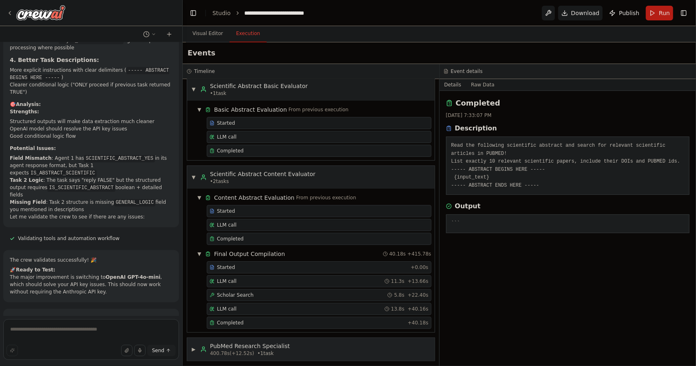
click at [195, 346] on span "▶" at bounding box center [193, 349] width 5 height 7
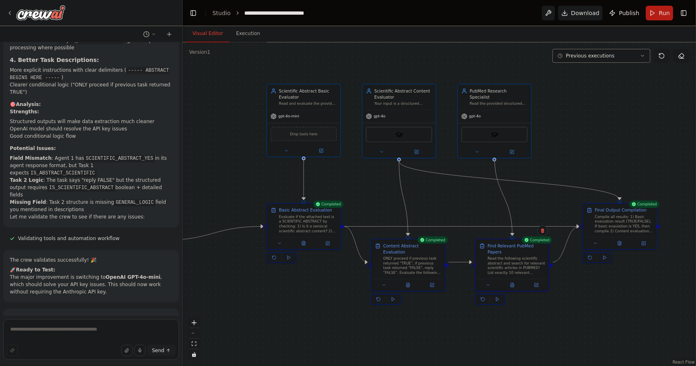
click at [207, 32] on button "Visual Editor" at bounding box center [208, 33] width 44 height 17
click at [487, 112] on div "gpt-4o" at bounding box center [494, 115] width 73 height 13
click at [606, 259] on icon at bounding box center [604, 257] width 5 height 5
click at [75, 331] on textarea at bounding box center [91, 339] width 176 height 41
type textarea "**********"
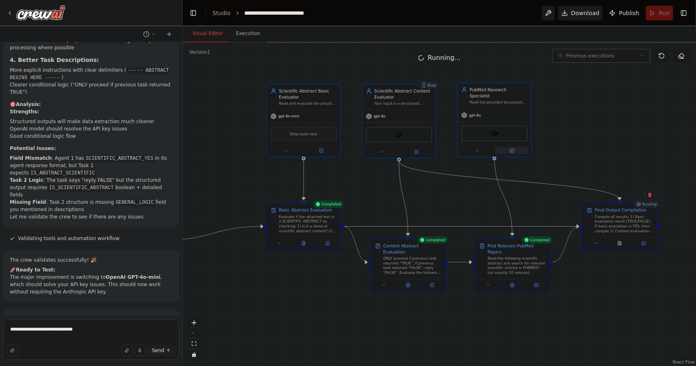
click at [512, 149] on icon at bounding box center [512, 150] width 3 height 3
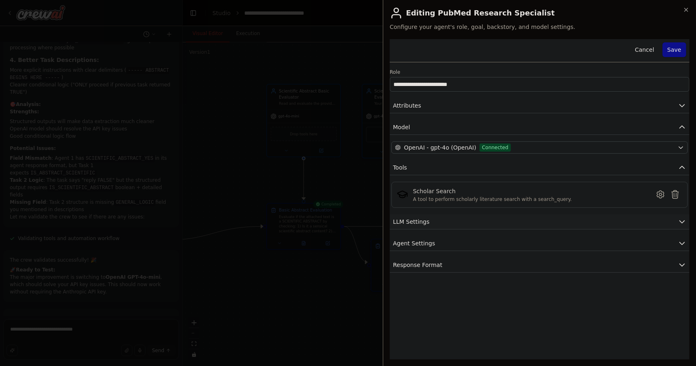
click at [520, 222] on button "LLM Settings" at bounding box center [540, 221] width 300 height 15
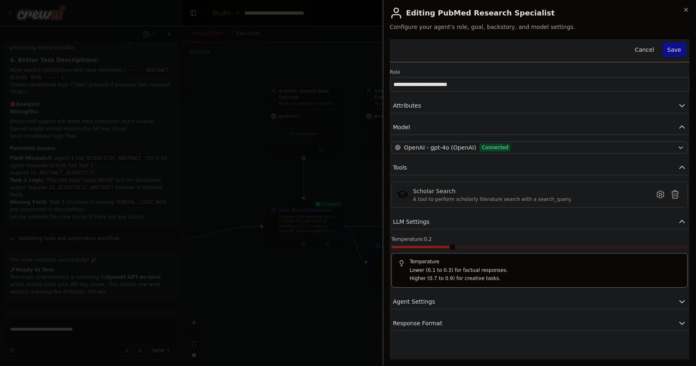
click at [449, 248] on span at bounding box center [452, 247] width 7 height 7
click at [450, 301] on button "Agent Settings" at bounding box center [540, 301] width 300 height 15
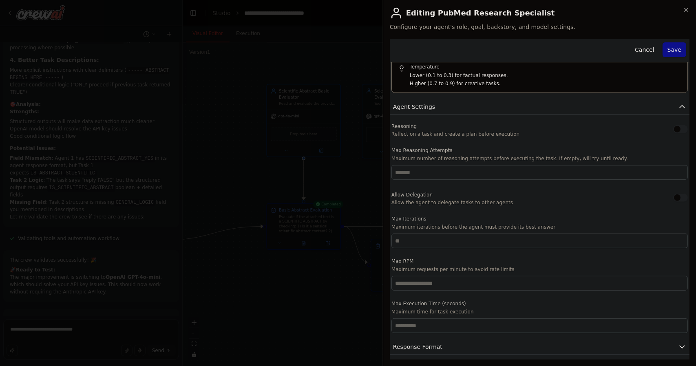
scroll to position [135, 0]
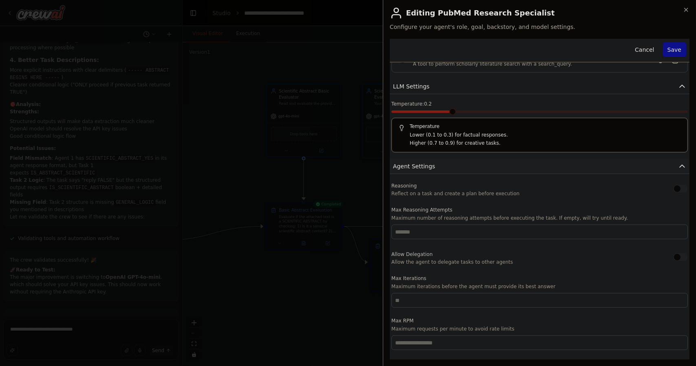
click at [678, 162] on icon "button" at bounding box center [682, 166] width 8 height 8
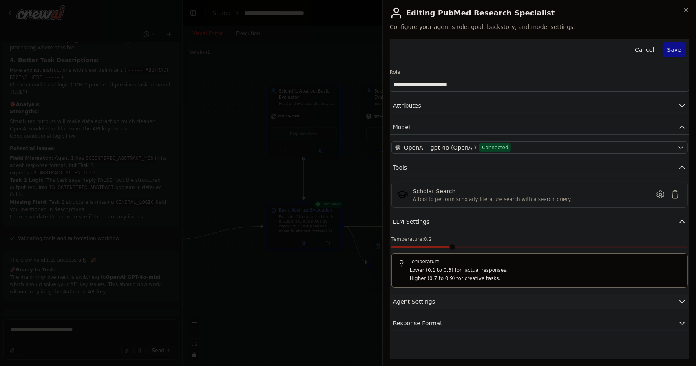
scroll to position [0, 0]
click at [449, 250] on span at bounding box center [452, 247] width 7 height 7
click at [681, 45] on button "Save" at bounding box center [674, 49] width 24 height 15
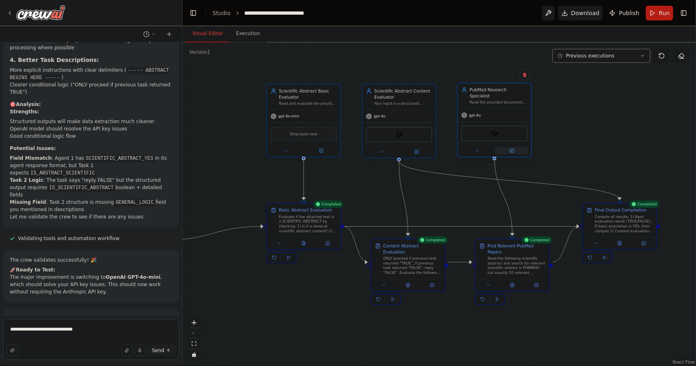
click at [512, 148] on icon at bounding box center [511, 150] width 5 height 5
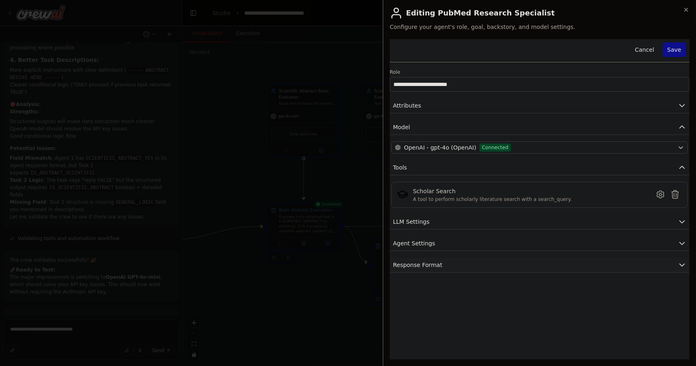
click at [480, 261] on button "Response Format" at bounding box center [540, 265] width 300 height 15
click at [496, 310] on button "Add Property" at bounding box center [539, 308] width 296 height 19
type input "**********"
click at [650, 301] on button "Optional" at bounding box center [653, 306] width 33 height 15
click at [545, 327] on button "Add Property" at bounding box center [539, 329] width 296 height 19
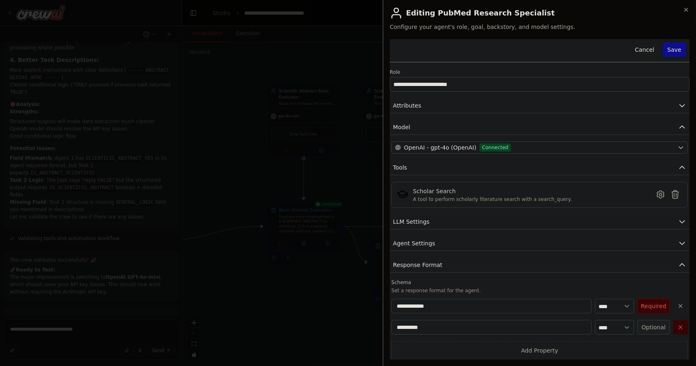
click at [681, 324] on icon "button" at bounding box center [680, 327] width 7 height 7
click at [676, 53] on button "Save" at bounding box center [674, 49] width 24 height 15
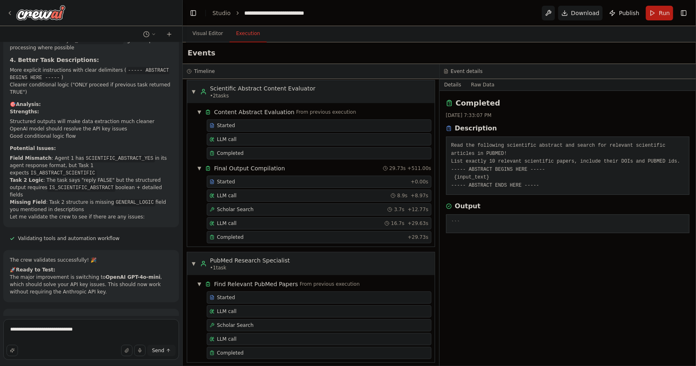
click at [249, 37] on button "Execution" at bounding box center [247, 33] width 37 height 17
click at [659, 11] on button "Run" at bounding box center [659, 13] width 27 height 15
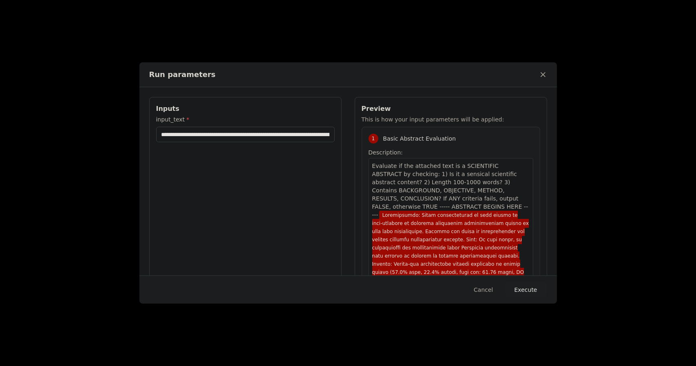
click at [522, 288] on button "Execute" at bounding box center [526, 289] width 42 height 15
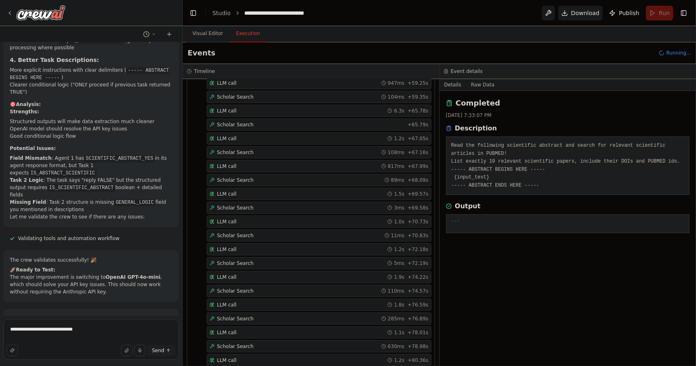
scroll to position [689, 0]
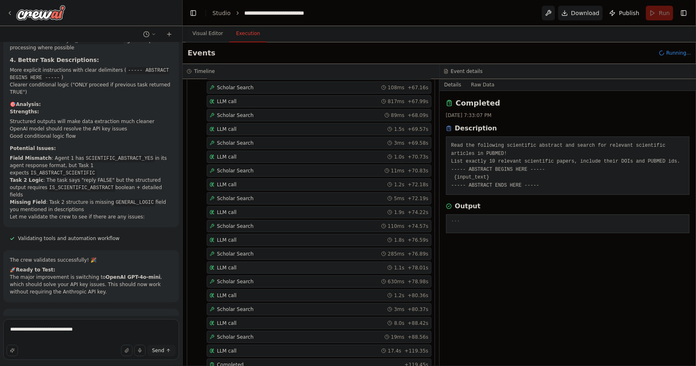
click at [235, 264] on div "LLM call 1.1s + 78.01s" at bounding box center [318, 267] width 219 height 7
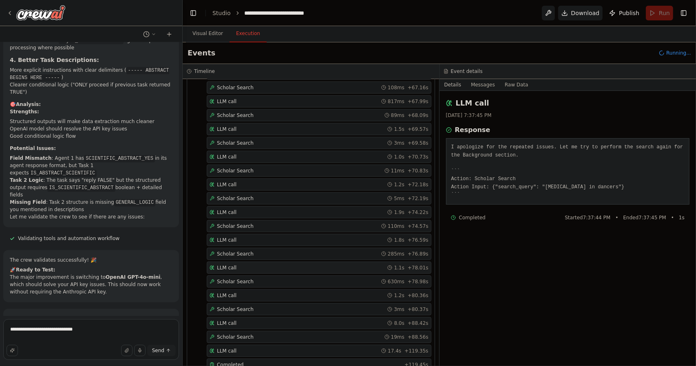
scroll to position [703, 0]
click at [247, 223] on span "Scholar Search" at bounding box center [235, 226] width 37 height 7
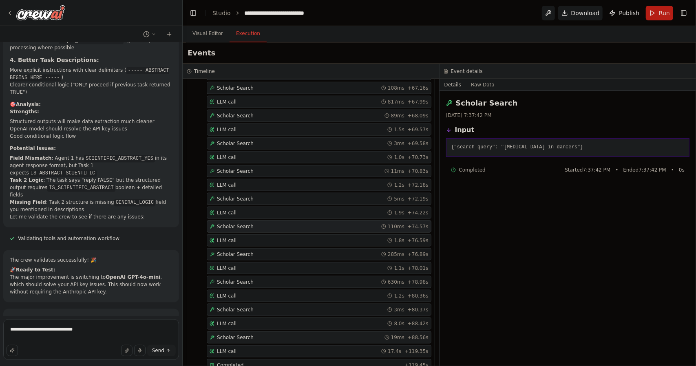
click at [258, 334] on div "Scholar Search 19ms + 88.56s" at bounding box center [318, 337] width 219 height 7
click at [247, 140] on span "Scholar Search" at bounding box center [235, 143] width 37 height 7
click at [245, 126] on div "LLM call 1.5s + 69.57s" at bounding box center [318, 129] width 219 height 7
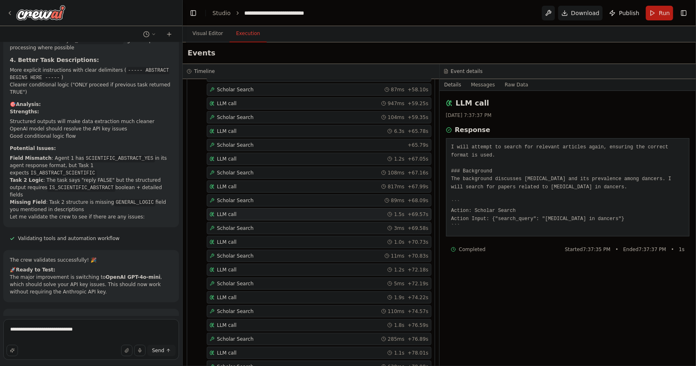
scroll to position [542, 0]
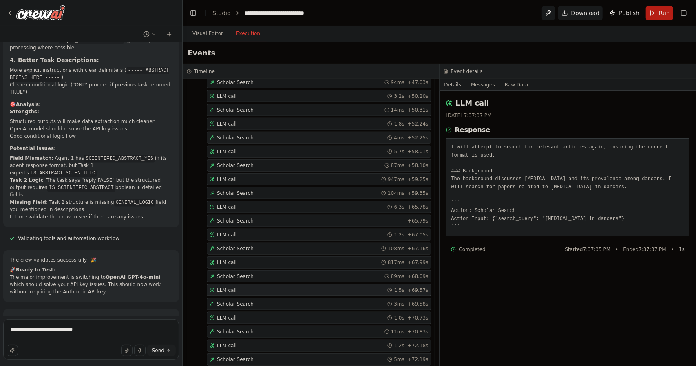
click at [247, 134] on span "Scholar Search" at bounding box center [235, 137] width 37 height 7
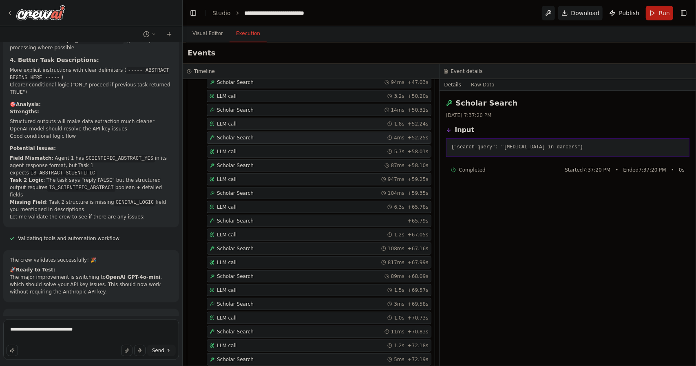
click at [244, 118] on div "LLM call 1.8s + 52.24s" at bounding box center [319, 124] width 225 height 12
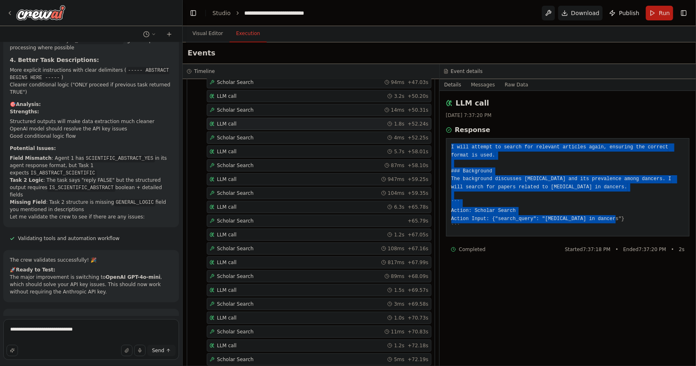
drag, startPoint x: 619, startPoint y: 218, endPoint x: 439, endPoint y: 144, distance: 194.7
click at [439, 144] on div "LLM call [DATE] 7:37:20 PM Response I will attempt to search for relevant artic…" at bounding box center [567, 228] width 257 height 275
copy pre "I will attempt to search for relevant articles again, ensuring the correct form…"
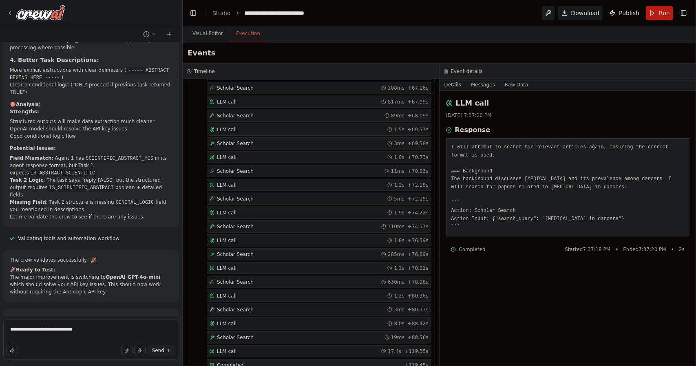
click at [237, 362] on span "Completed" at bounding box center [230, 365] width 26 height 7
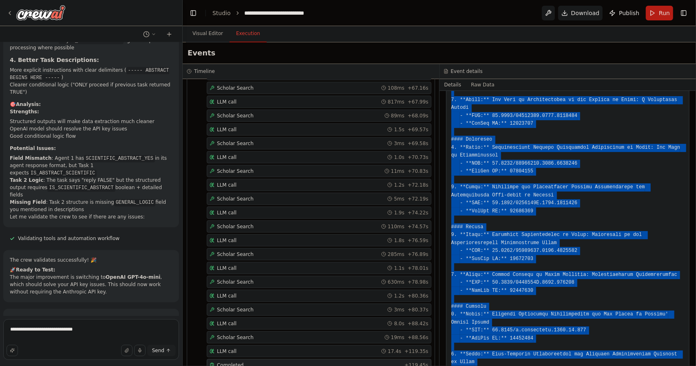
scroll to position [356, 0]
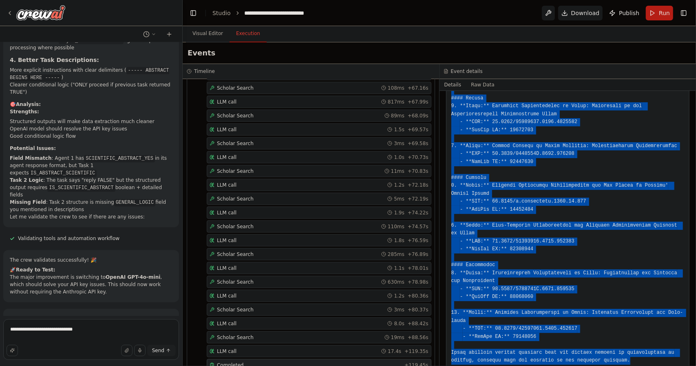
drag, startPoint x: 450, startPoint y: 176, endPoint x: 624, endPoint y: 348, distance: 244.7
click at [624, 348] on div at bounding box center [568, 114] width 244 height 511
copy pre "### Final Answer Here are 10 relevant scientific papers from PubMed, organized …"
click at [517, 239] on pre at bounding box center [567, 114] width 233 height 501
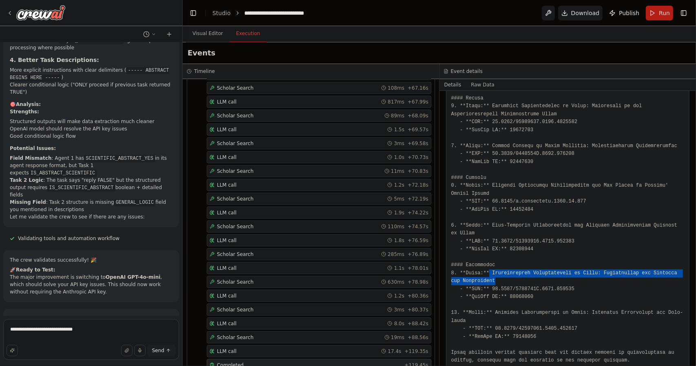
drag, startPoint x: 487, startPoint y: 265, endPoint x: 489, endPoint y: 271, distance: 6.0
click at [489, 271] on pre at bounding box center [567, 114] width 233 height 501
copy pre "Dysfunctional [MEDICAL_DATA] in Dance: Implications for Practice and Performance"
click at [498, 284] on pre at bounding box center [567, 114] width 233 height 501
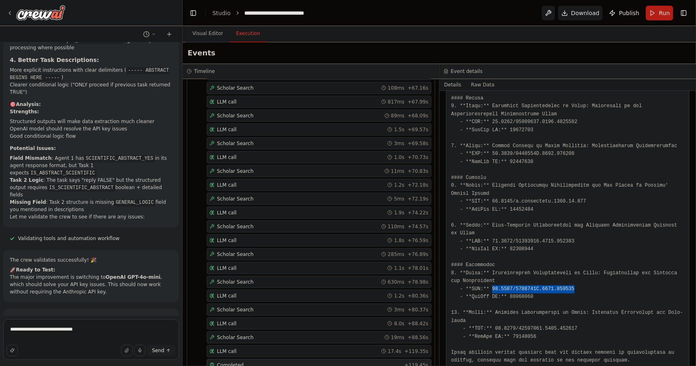
drag, startPoint x: 488, startPoint y: 280, endPoint x: 564, endPoint y: 278, distance: 76.2
click at [564, 278] on pre at bounding box center [567, 114] width 233 height 501
copy pre "10.1080/1612197X.2011.567106"
